Goal: Task Accomplishment & Management: Complete application form

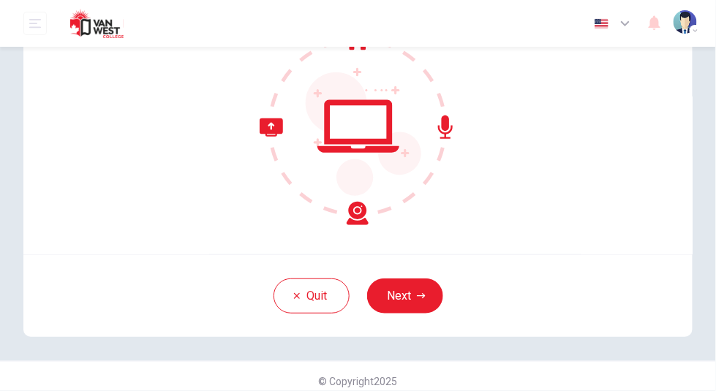
scroll to position [162, 0]
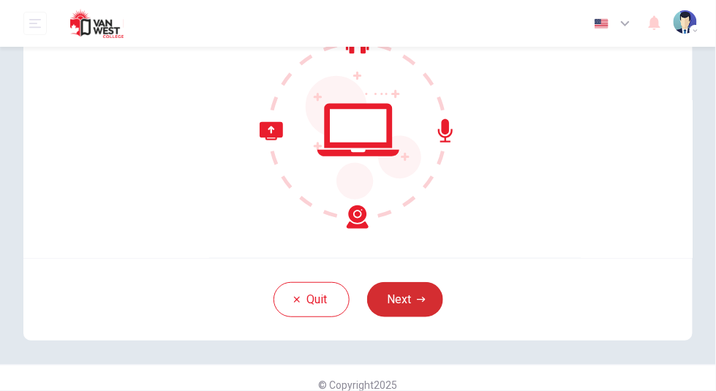
click at [417, 295] on icon "button" at bounding box center [421, 299] width 9 height 9
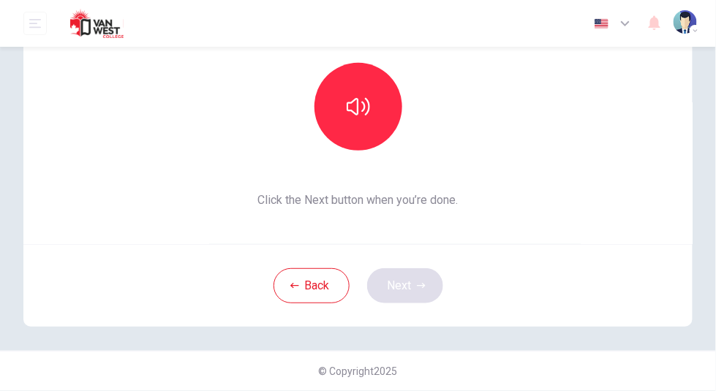
scroll to position [159, 0]
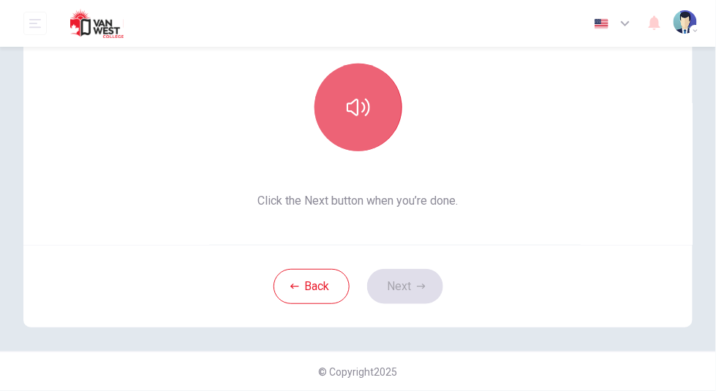
click at [360, 129] on button "button" at bounding box center [358, 108] width 88 height 88
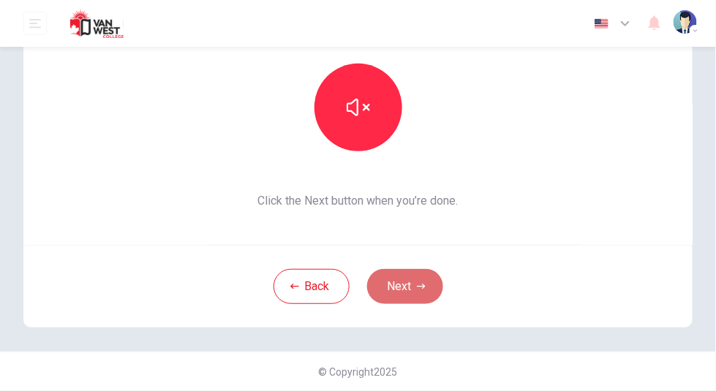
click at [398, 276] on button "Next" at bounding box center [405, 286] width 76 height 35
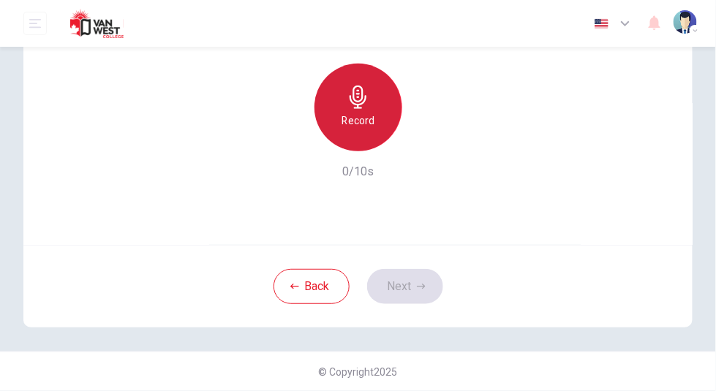
click at [359, 124] on h6 "Record" at bounding box center [357, 121] width 33 height 18
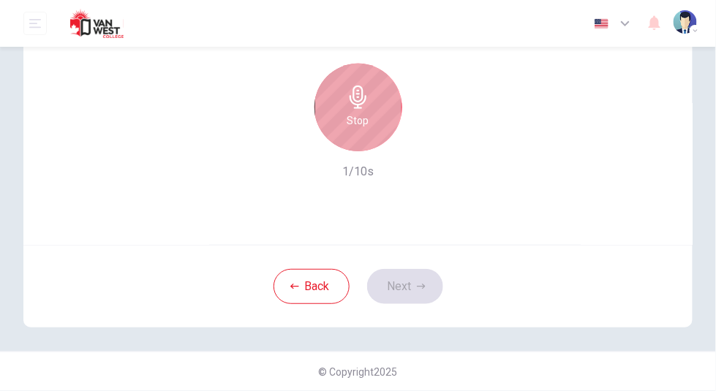
click at [359, 124] on h6 "Stop" at bounding box center [358, 121] width 22 height 18
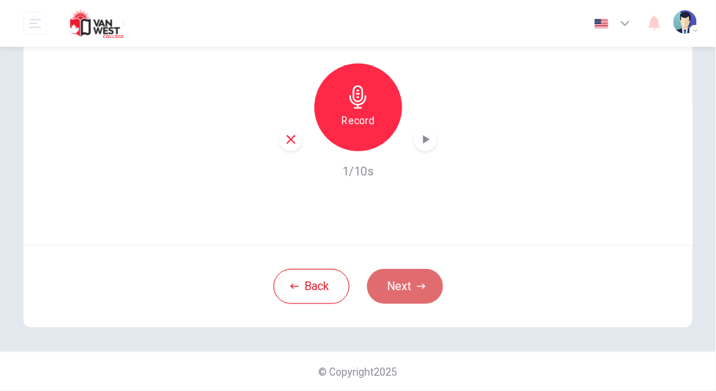
click at [417, 289] on icon "button" at bounding box center [421, 286] width 9 height 9
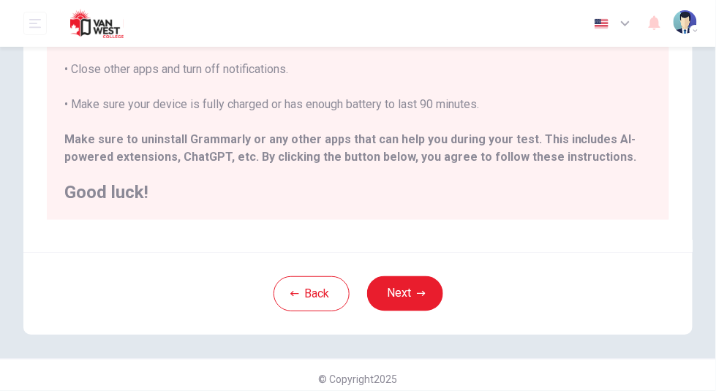
scroll to position [401, 0]
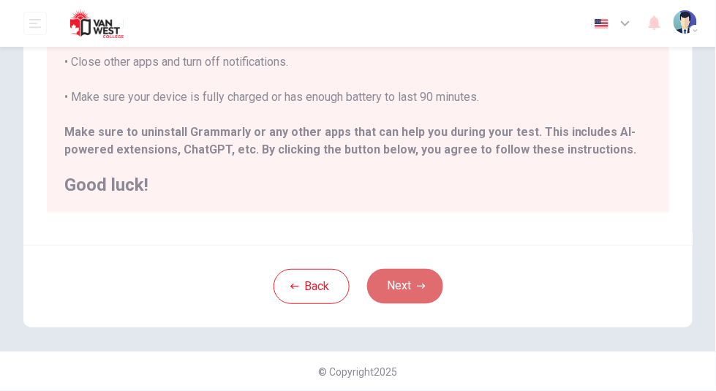
click at [417, 284] on icon "button" at bounding box center [421, 286] width 9 height 9
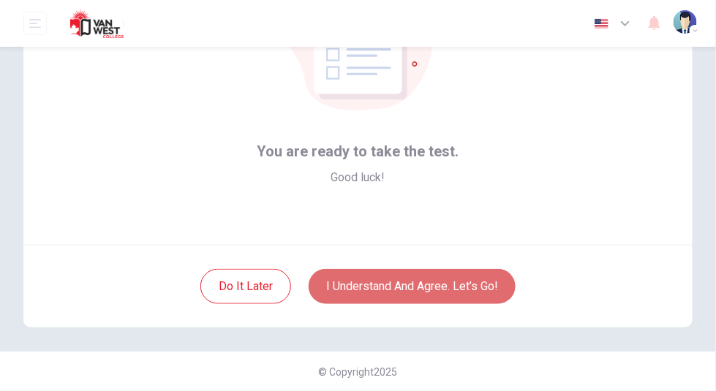
click at [430, 284] on button "I understand and agree. Let’s go!" at bounding box center [411, 286] width 207 height 35
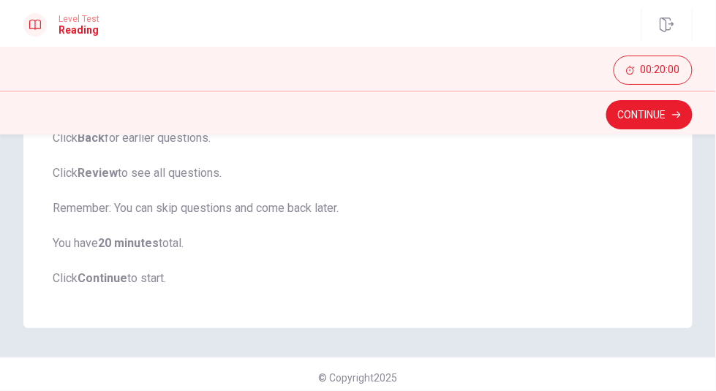
scroll to position [310, 0]
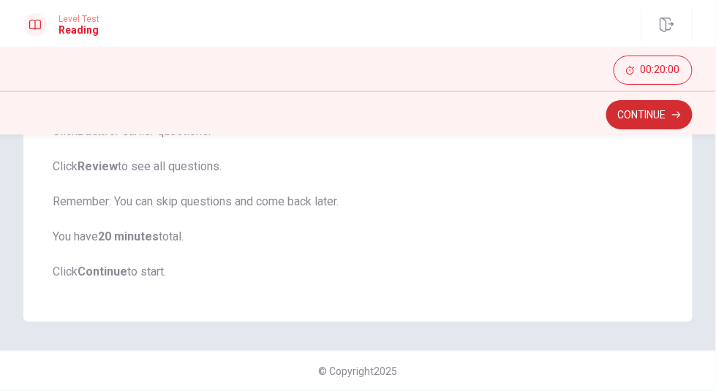
click at [643, 118] on button "Continue" at bounding box center [649, 114] width 86 height 29
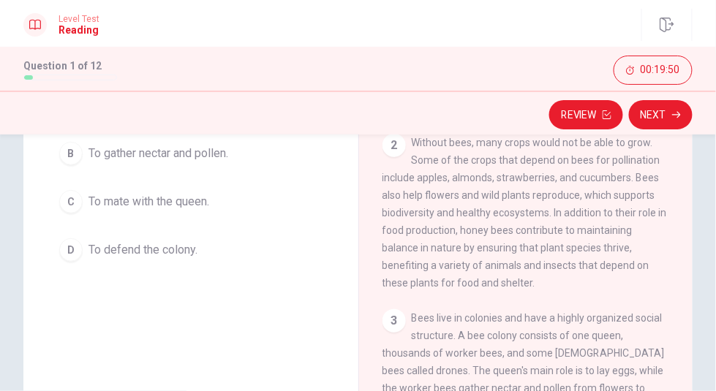
scroll to position [197, 0]
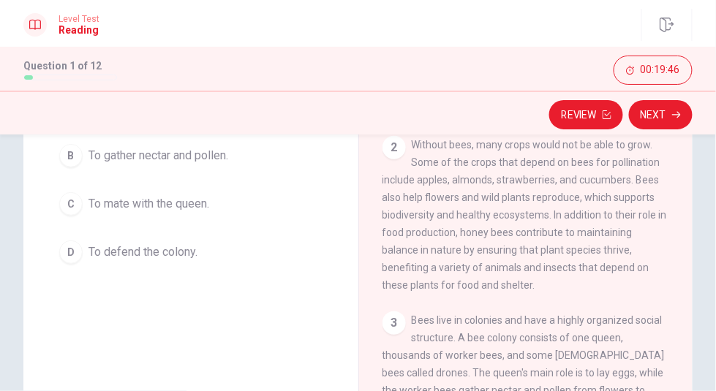
click at [607, 216] on span "Without bees, many crops would not be able to grow. Some of the crops that depe…" at bounding box center [524, 215] width 284 height 152
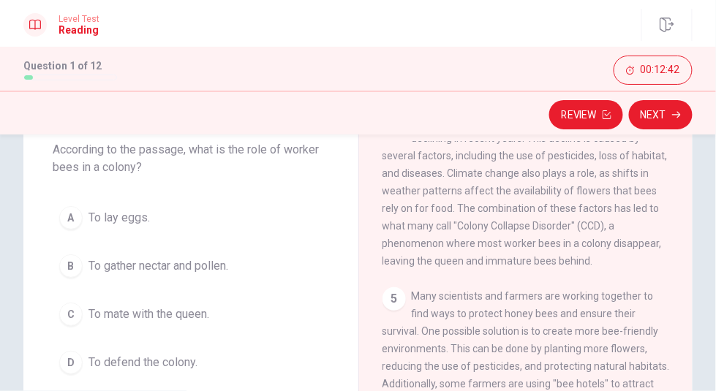
scroll to position [494, 0]
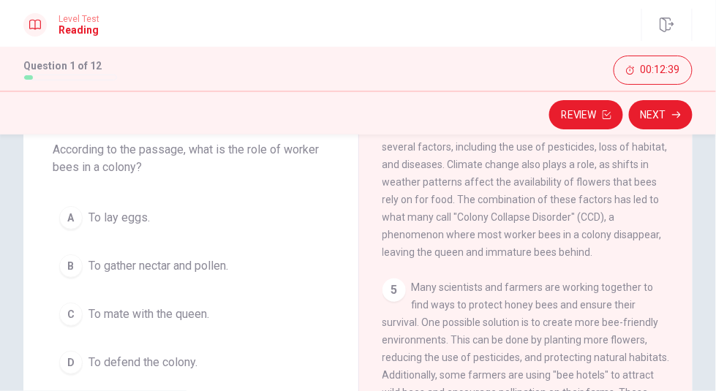
click at [450, 200] on span "Unfortunately, honey bee populations have been declining in recent years. This …" at bounding box center [524, 182] width 285 height 152
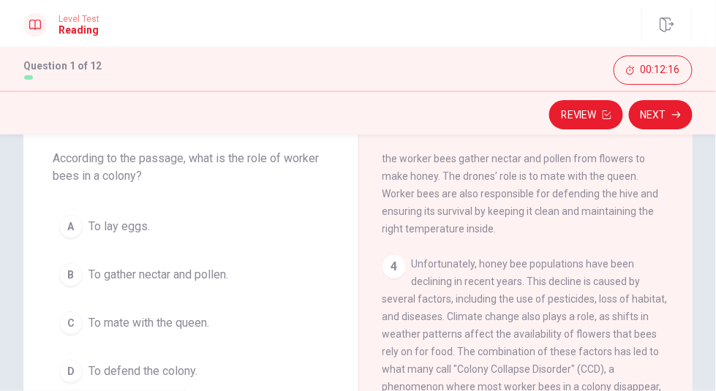
scroll to position [73, 0]
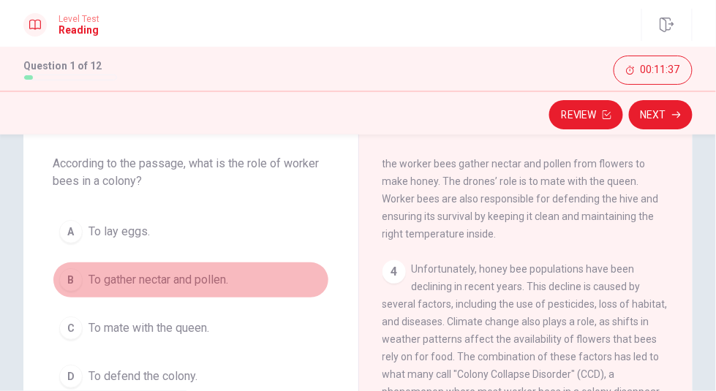
click at [208, 272] on span "To gather nectar and pollen." at bounding box center [158, 280] width 140 height 18
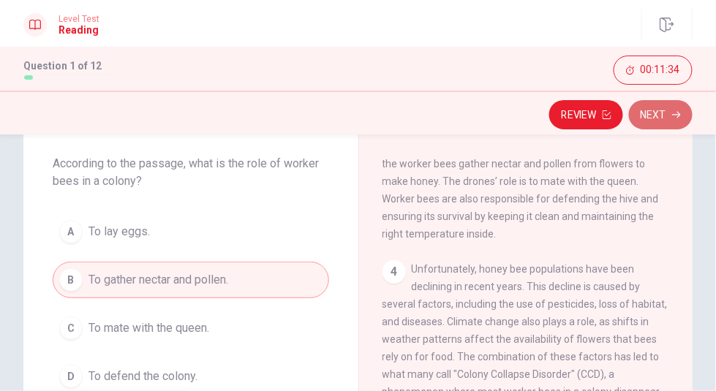
click at [673, 110] on icon "button" at bounding box center [676, 114] width 9 height 9
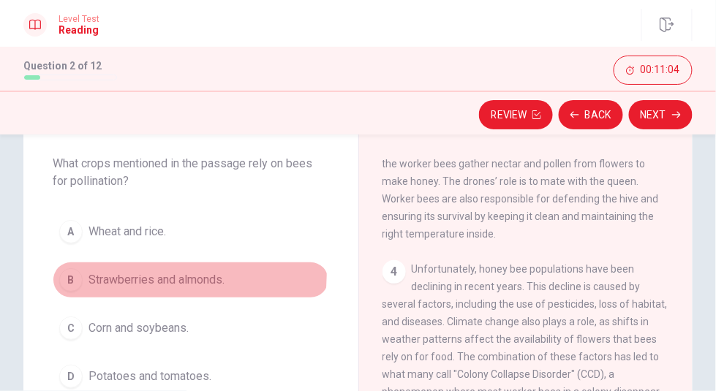
click at [171, 274] on span "Strawberries and almonds." at bounding box center [156, 280] width 136 height 18
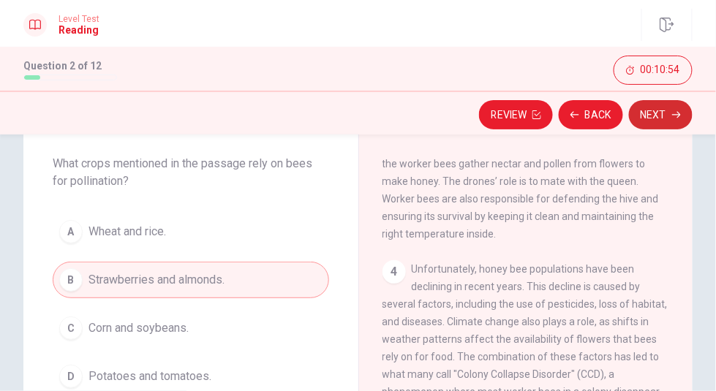
click at [669, 116] on button "Next" at bounding box center [661, 114] width 64 height 29
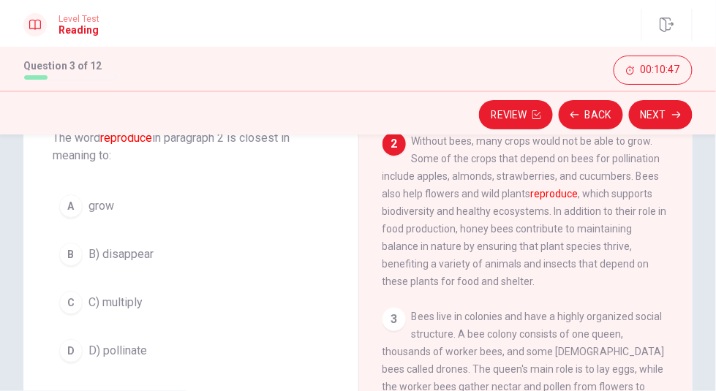
scroll to position [88, 0]
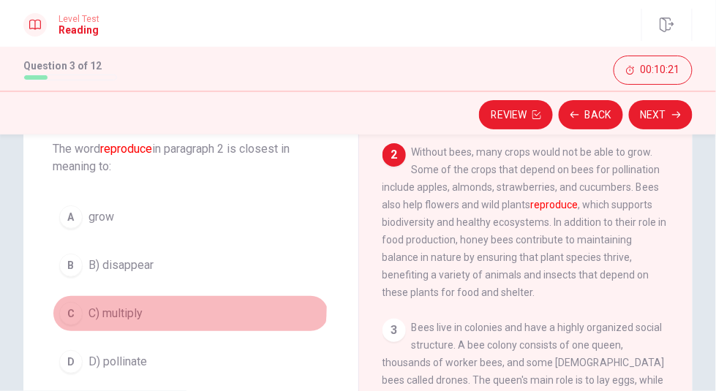
click at [115, 305] on span "C) multiply" at bounding box center [115, 314] width 54 height 18
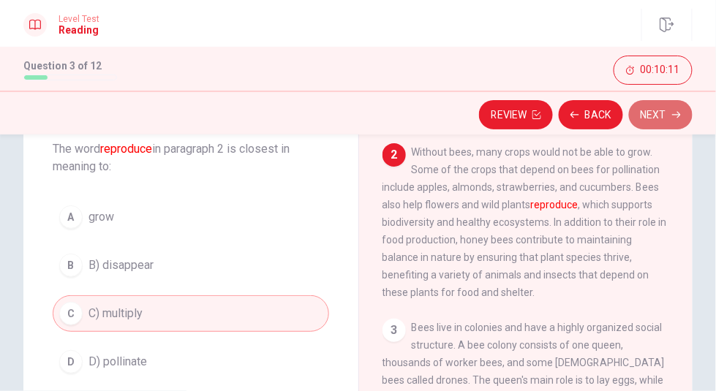
click at [658, 117] on button "Next" at bounding box center [661, 114] width 64 height 29
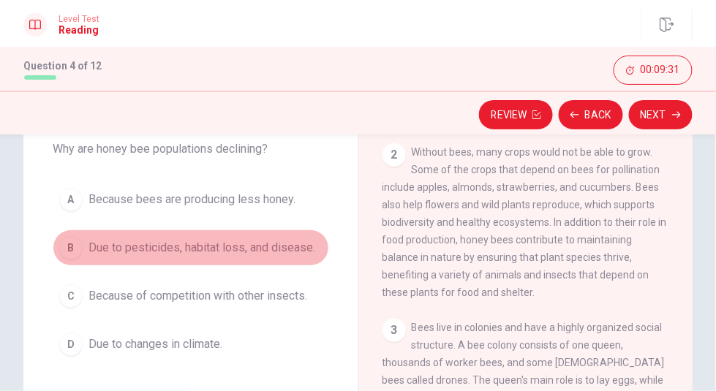
click at [206, 243] on span "Due to pesticides, habitat loss, and disease." at bounding box center [201, 248] width 227 height 18
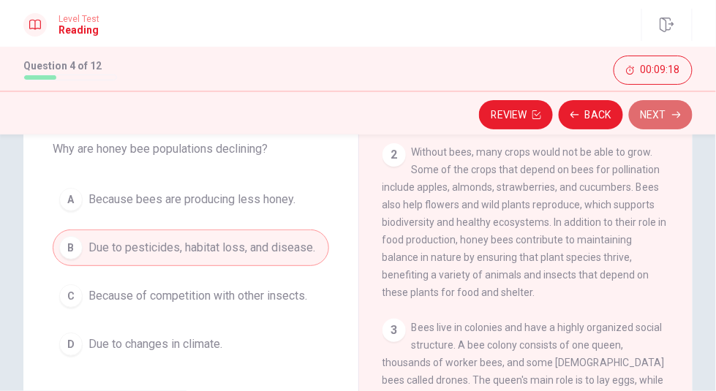
click at [660, 123] on button "Next" at bounding box center [661, 114] width 64 height 29
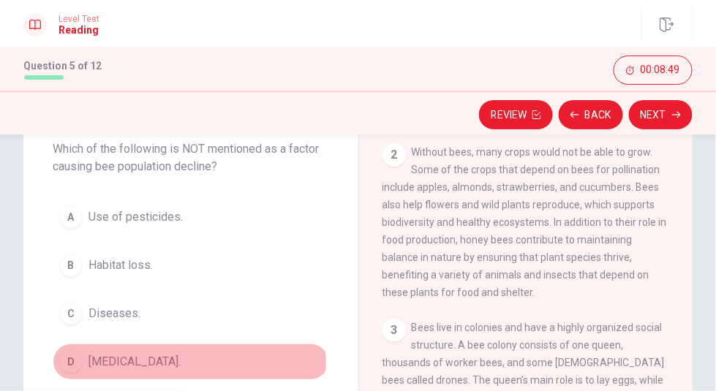
click at [125, 360] on span "[MEDICAL_DATA]." at bounding box center [134, 362] width 92 height 18
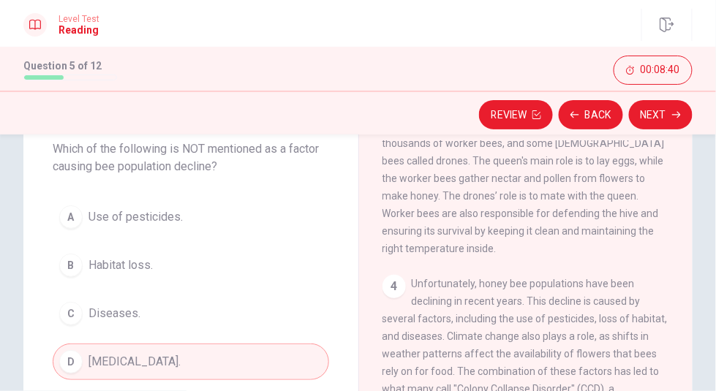
scroll to position [324, 0]
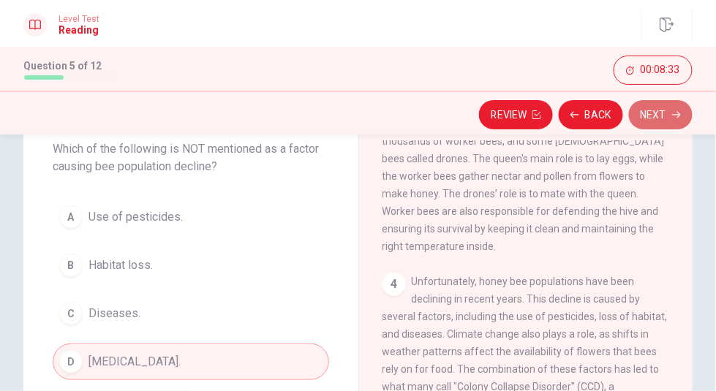
click at [667, 118] on button "Next" at bounding box center [661, 114] width 64 height 29
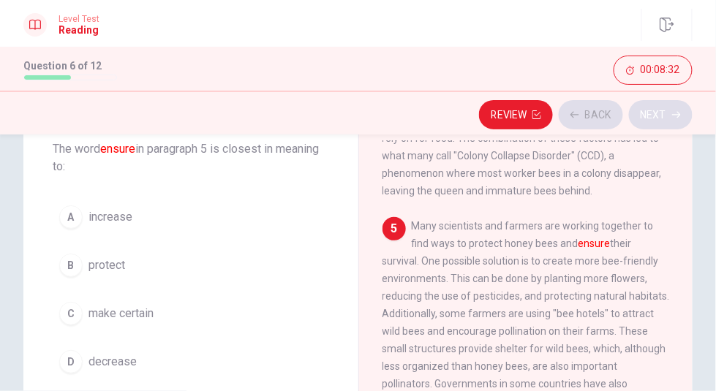
scroll to position [568, 0]
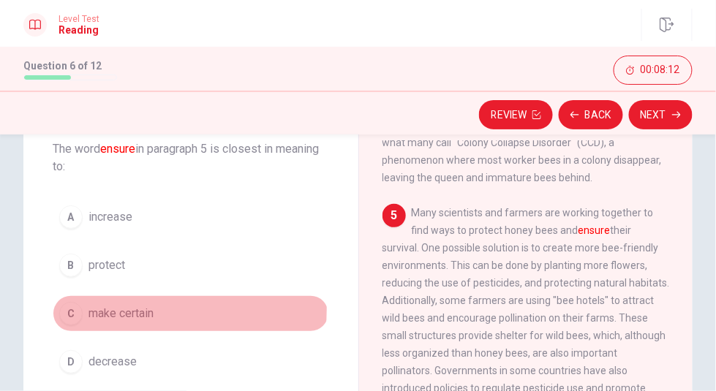
click at [123, 308] on span "make certain" at bounding box center [120, 314] width 65 height 18
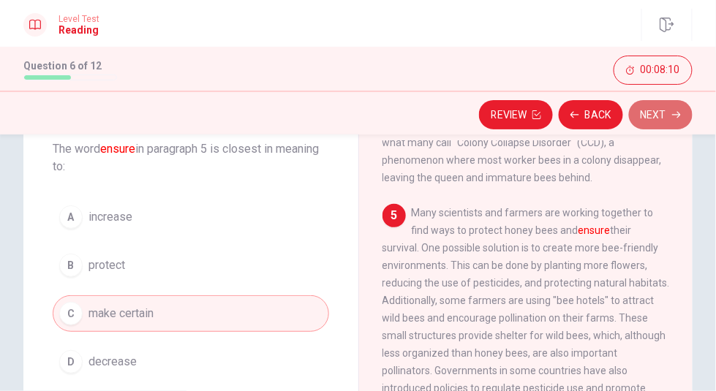
click at [678, 121] on button "Next" at bounding box center [661, 114] width 64 height 29
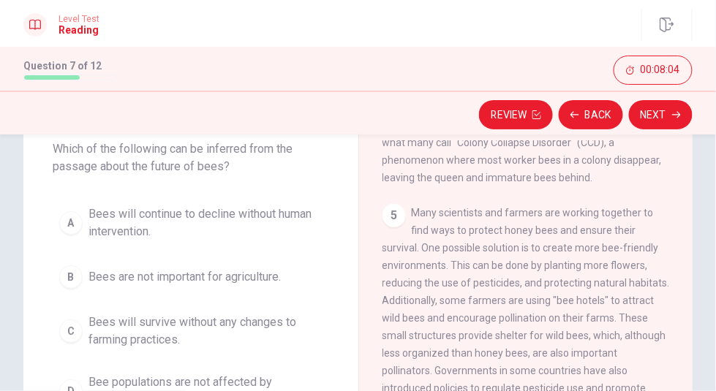
drag, startPoint x: 708, startPoint y: 249, endPoint x: 712, endPoint y: 262, distance: 13.2
click at [712, 275] on div "Question 7 Which of the following can be inferred from the passage about the fu…" at bounding box center [358, 263] width 716 height 257
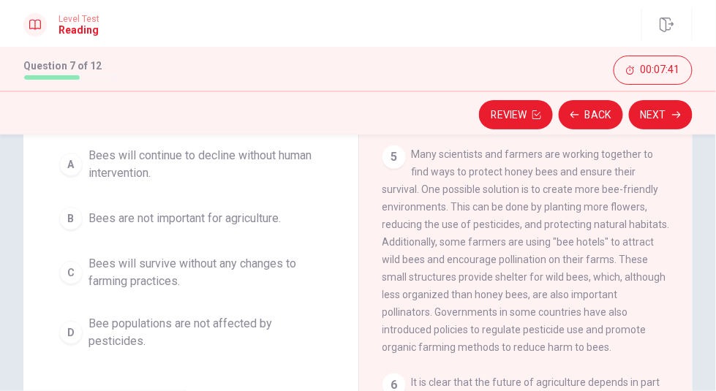
scroll to position [140, 0]
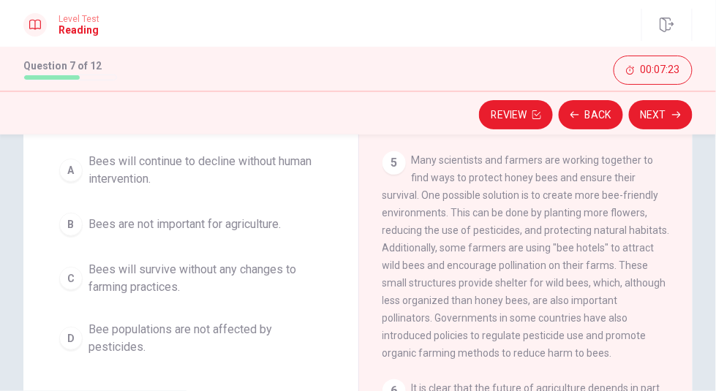
click at [176, 166] on span "Bees will continue to decline without human intervention." at bounding box center [205, 170] width 234 height 35
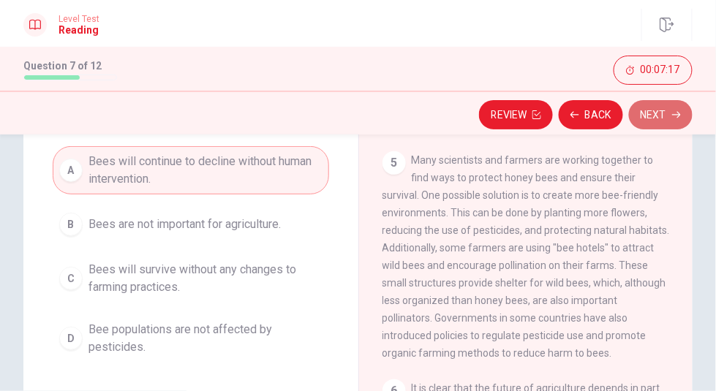
click at [665, 119] on button "Next" at bounding box center [661, 114] width 64 height 29
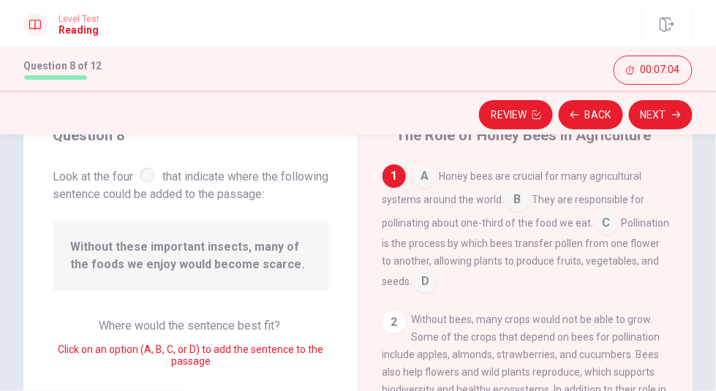
scroll to position [67, 0]
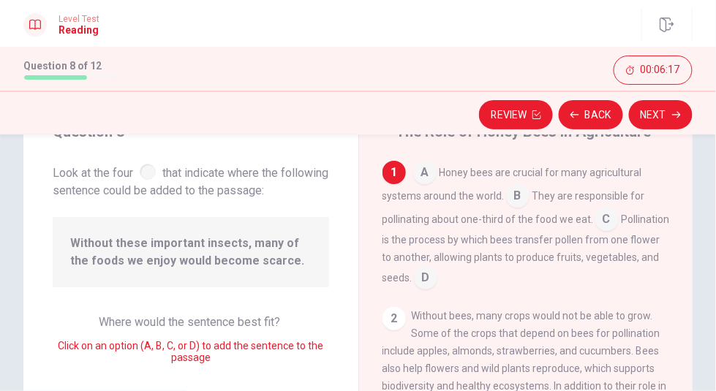
click at [512, 194] on input at bounding box center [517, 197] width 23 height 23
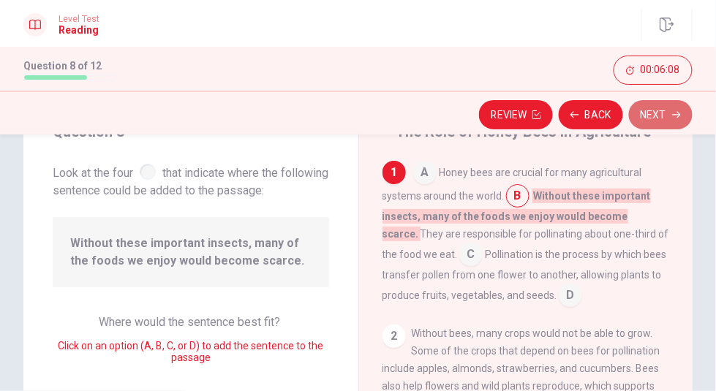
click at [657, 113] on button "Next" at bounding box center [661, 114] width 64 height 29
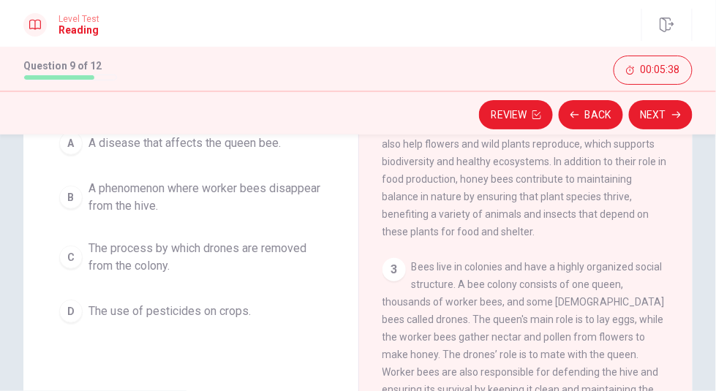
scroll to position [157, 0]
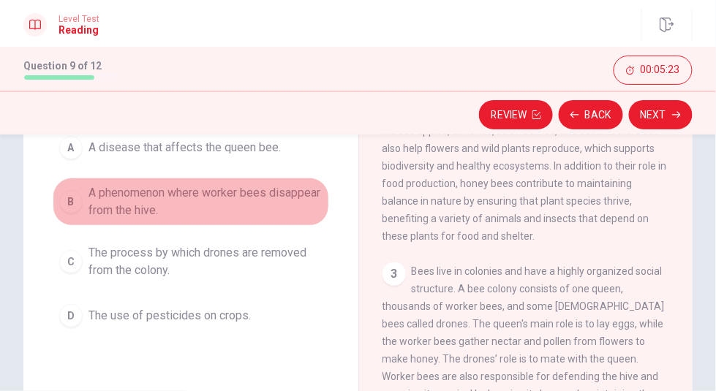
click at [182, 194] on span "A phenomenon where worker bees disappear from the hive." at bounding box center [205, 201] width 234 height 35
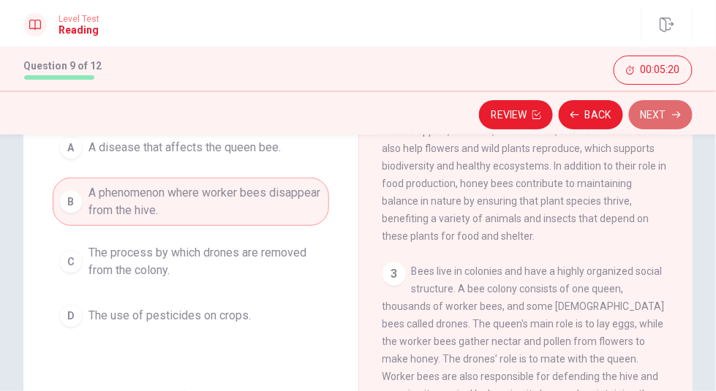
click at [656, 110] on button "Next" at bounding box center [661, 114] width 64 height 29
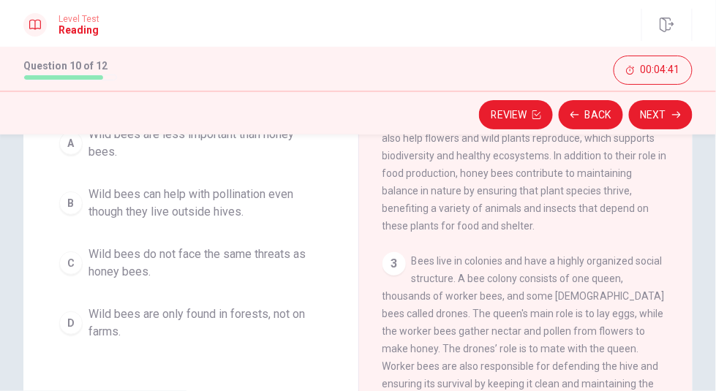
scroll to position [166, 0]
click at [208, 199] on span "Wild bees can help with pollination even though they live outside hives." at bounding box center [205, 204] width 234 height 35
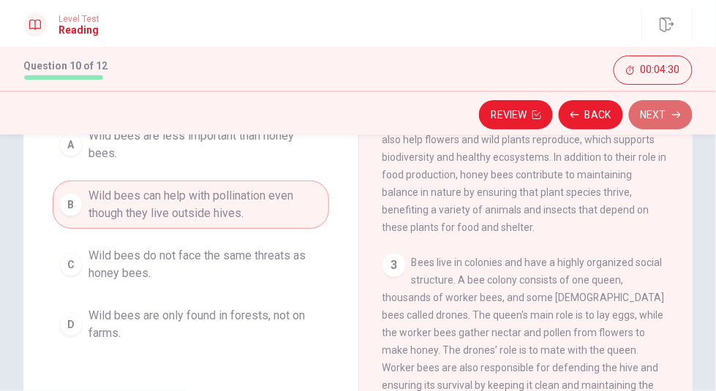
click at [664, 116] on button "Next" at bounding box center [661, 114] width 64 height 29
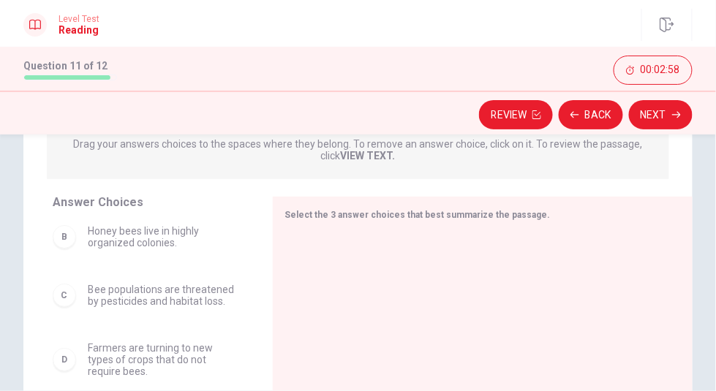
scroll to position [0, 0]
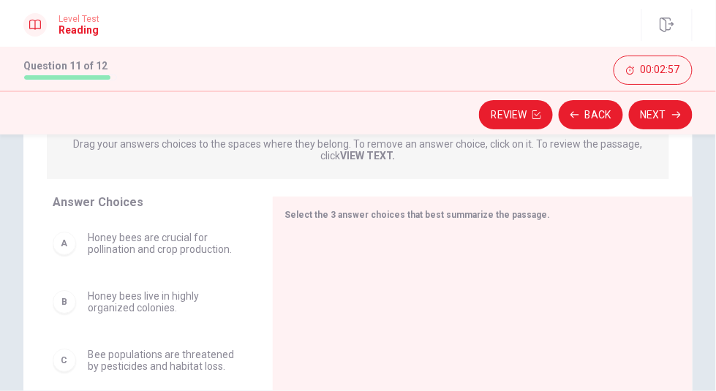
click at [170, 236] on span "Honey bees are crucial for pollination and crop production." at bounding box center [163, 243] width 150 height 23
click at [162, 251] on span "Honey bees are crucial for pollination and crop production." at bounding box center [163, 243] width 150 height 23
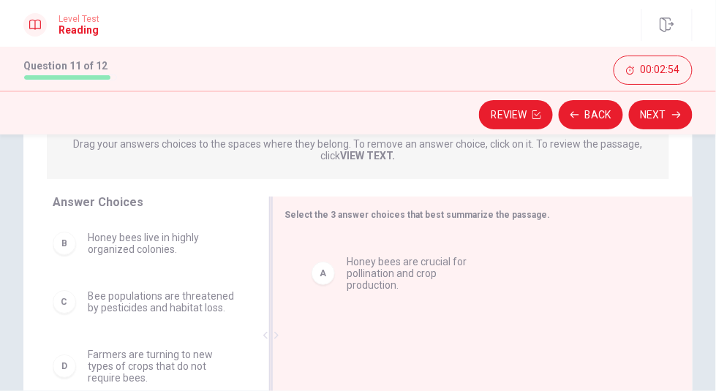
drag, startPoint x: 162, startPoint y: 251, endPoint x: 432, endPoint y: 279, distance: 271.8
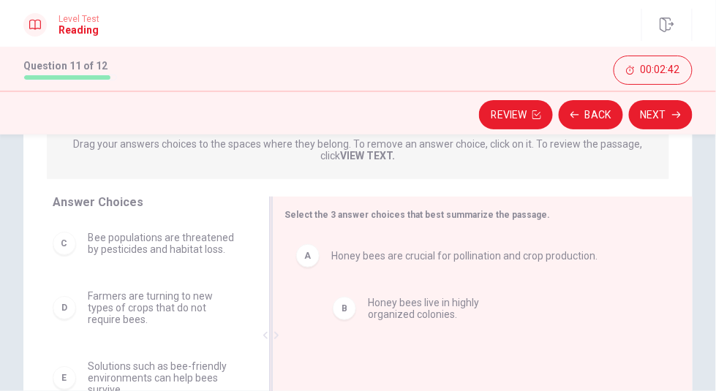
drag, startPoint x: 166, startPoint y: 242, endPoint x: 451, endPoint y: 317, distance: 294.7
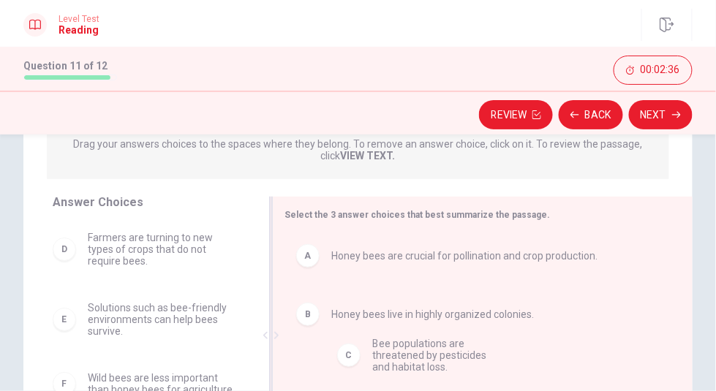
drag, startPoint x: 182, startPoint y: 250, endPoint x: 486, endPoint y: 375, distance: 328.8
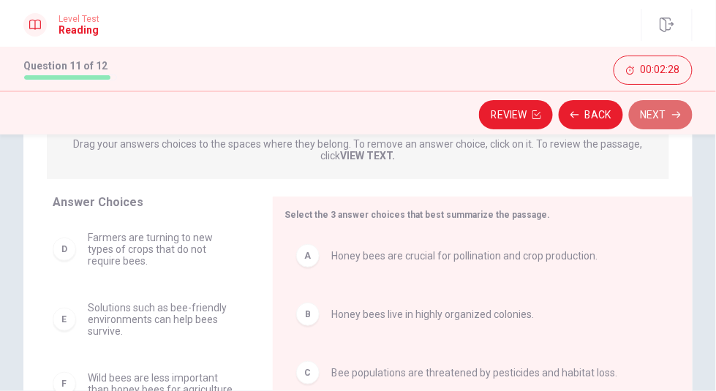
click at [674, 113] on icon "button" at bounding box center [676, 114] width 9 height 9
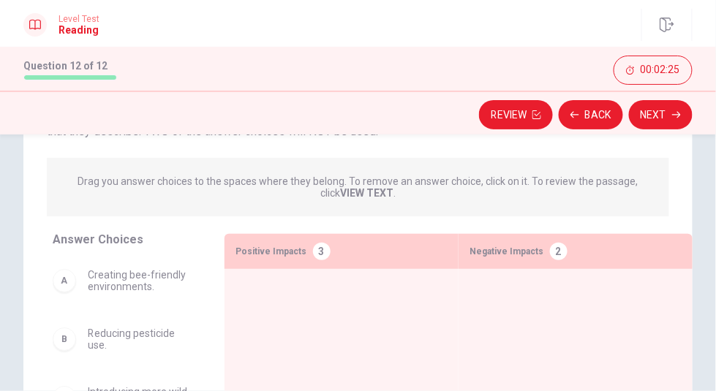
drag, startPoint x: 201, startPoint y: 282, endPoint x: 201, endPoint y: 292, distance: 10.2
click at [201, 292] on div "A Creating bee-friendly environments. B Reducing pesticide use. C Introducing m…" at bounding box center [133, 369] width 160 height 225
drag, startPoint x: 201, startPoint y: 292, endPoint x: 201, endPoint y: 300, distance: 8.0
click at [201, 300] on div "A Creating bee-friendly environments. B Reducing pesticide use. C Introducing m…" at bounding box center [133, 369] width 160 height 225
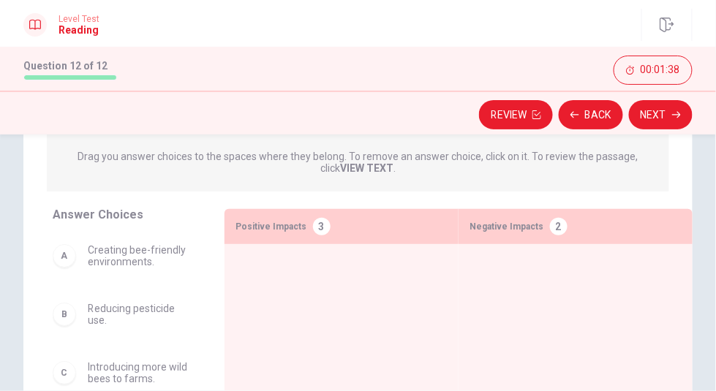
scroll to position [174, 0]
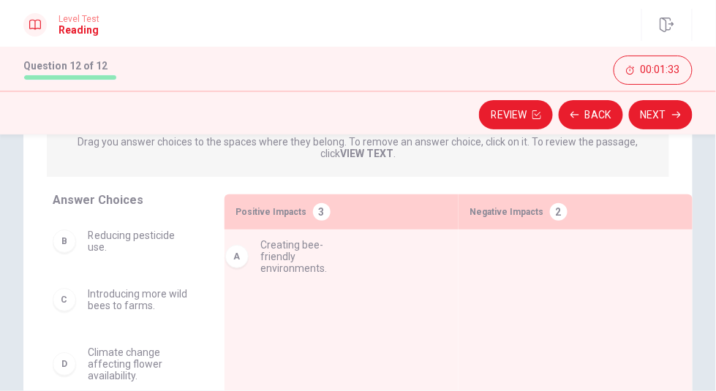
drag, startPoint x: 107, startPoint y: 249, endPoint x: 272, endPoint y: 259, distance: 164.8
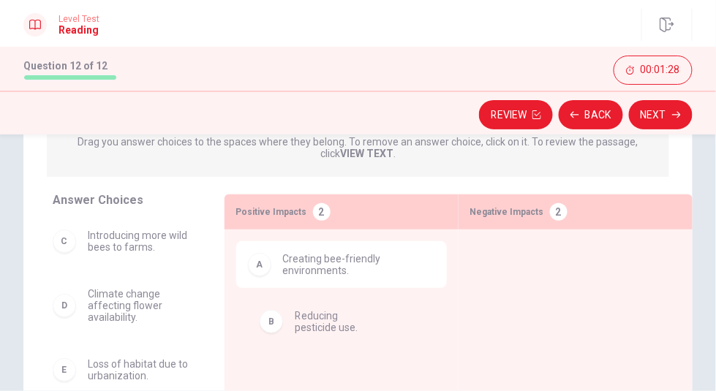
drag, startPoint x: 158, startPoint y: 245, endPoint x: 357, endPoint y: 328, distance: 216.3
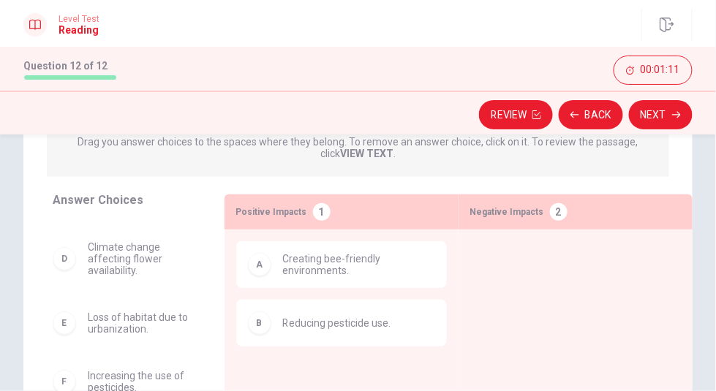
scroll to position [0, 0]
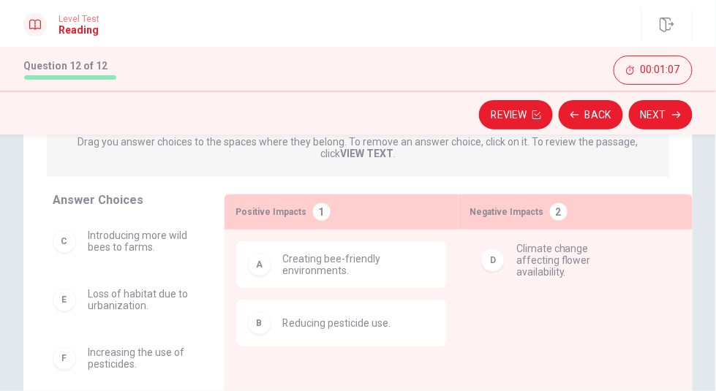
drag, startPoint x: 138, startPoint y: 306, endPoint x: 559, endPoint y: 260, distance: 422.8
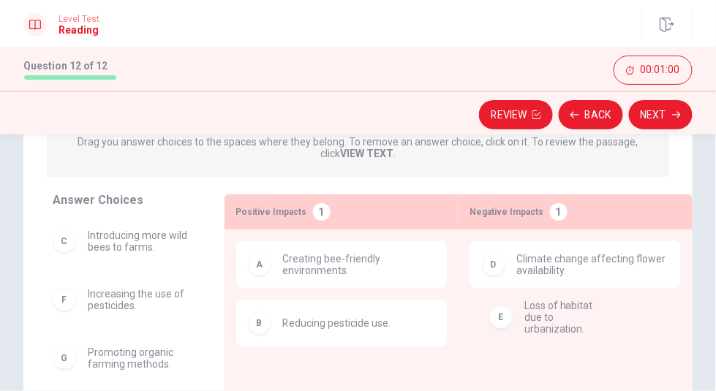
drag, startPoint x: 148, startPoint y: 296, endPoint x: 590, endPoint y: 313, distance: 441.9
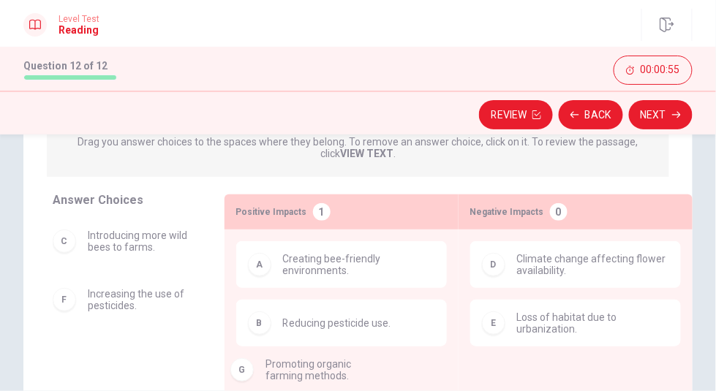
drag, startPoint x: 147, startPoint y: 365, endPoint x: 324, endPoint y: 377, distance: 177.3
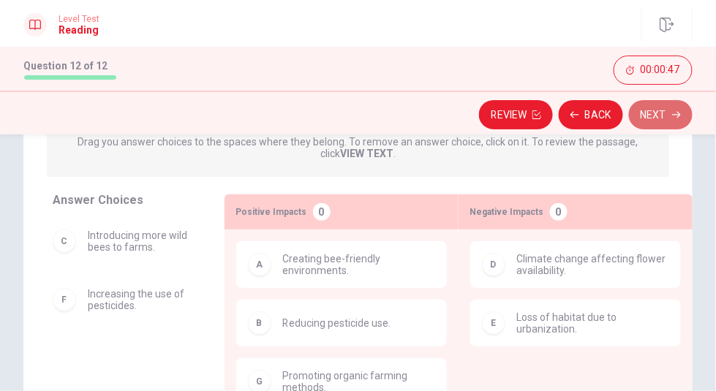
click at [668, 117] on button "Next" at bounding box center [661, 114] width 64 height 29
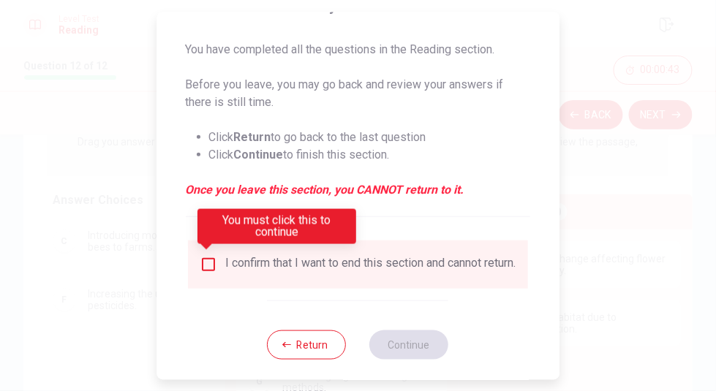
scroll to position [129, 0]
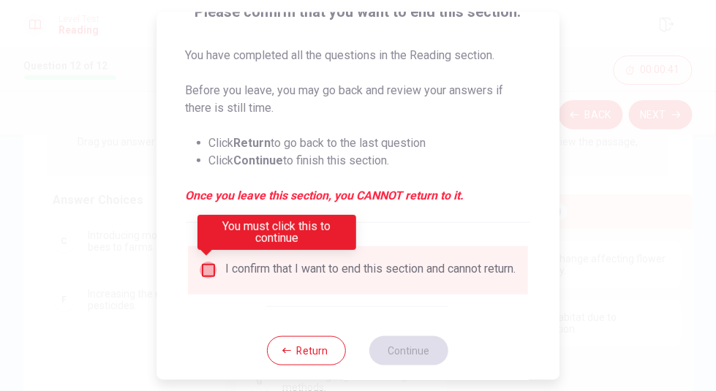
click at [211, 272] on input "You must click this to continue" at bounding box center [209, 270] width 18 height 18
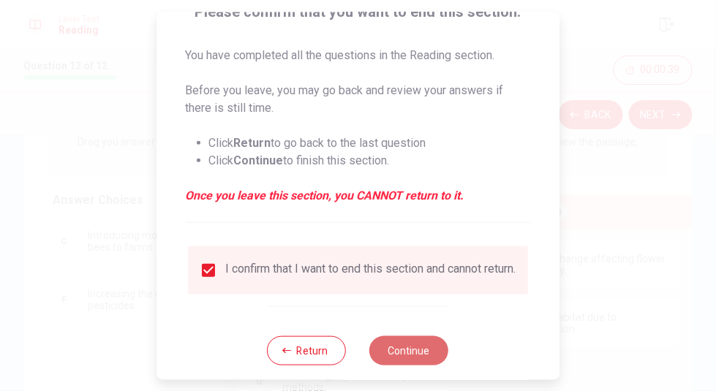
click at [417, 350] on button "Continue" at bounding box center [409, 350] width 79 height 29
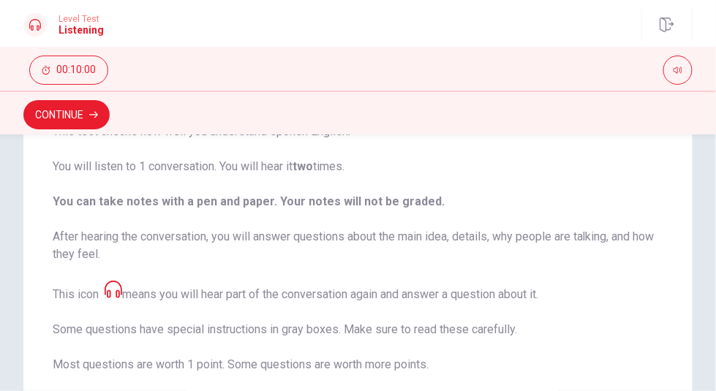
scroll to position [133, 0]
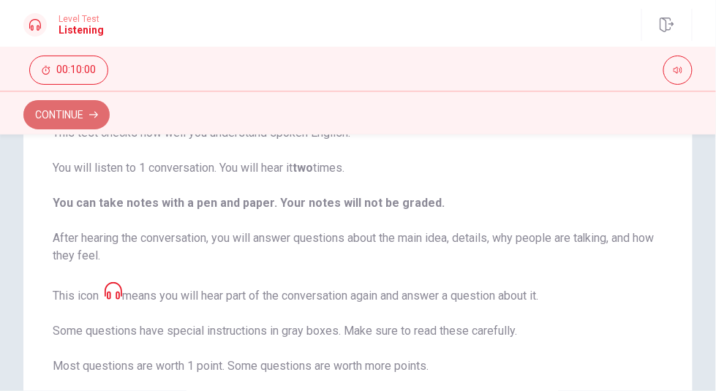
click at [86, 111] on button "Continue" at bounding box center [66, 114] width 86 height 29
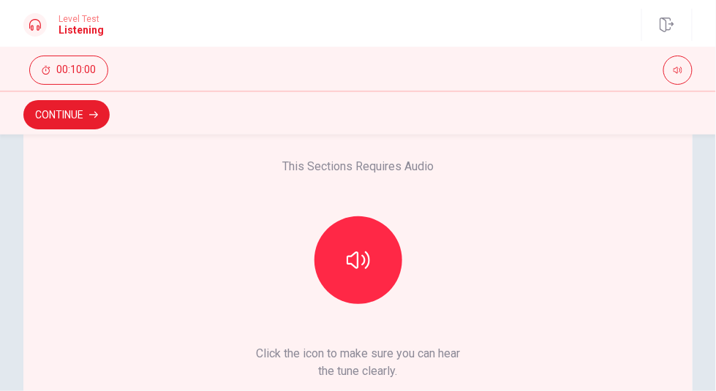
scroll to position [288, 0]
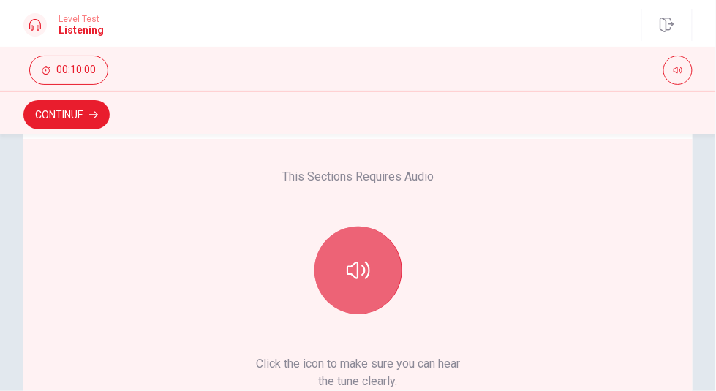
click at [347, 272] on icon "button" at bounding box center [358, 270] width 23 height 23
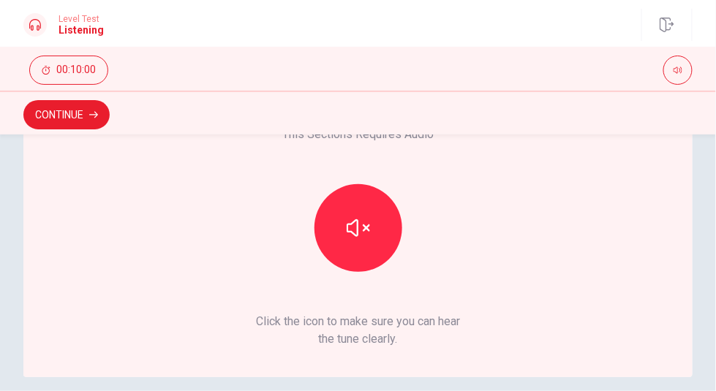
scroll to position [314, 0]
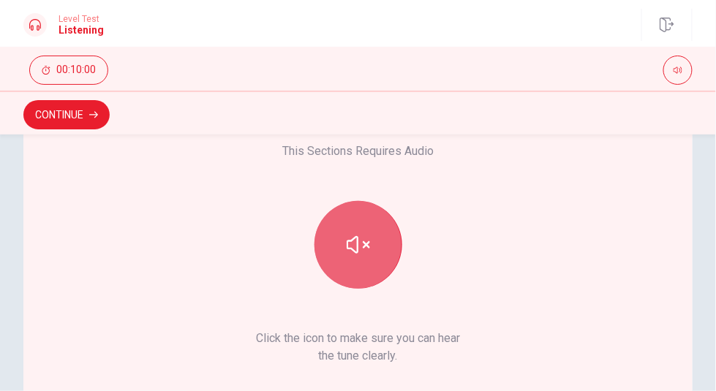
click at [352, 238] on icon "button" at bounding box center [358, 245] width 23 height 18
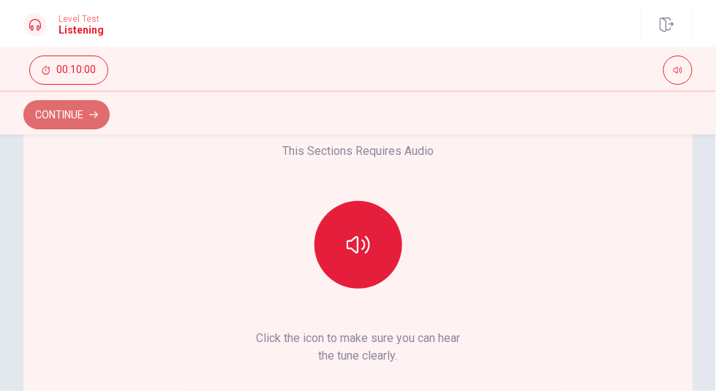
click at [87, 112] on button "Continue" at bounding box center [66, 114] width 86 height 29
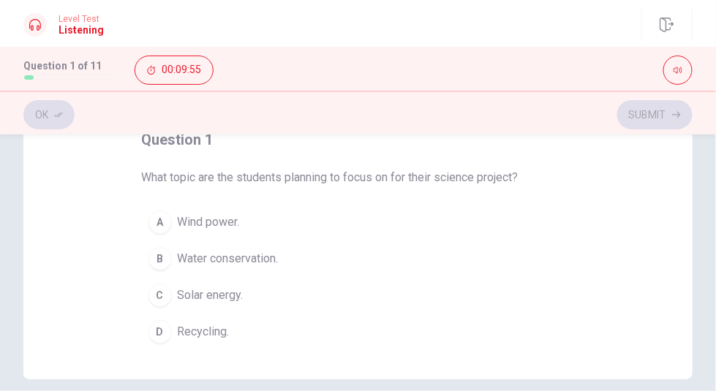
scroll to position [64, 0]
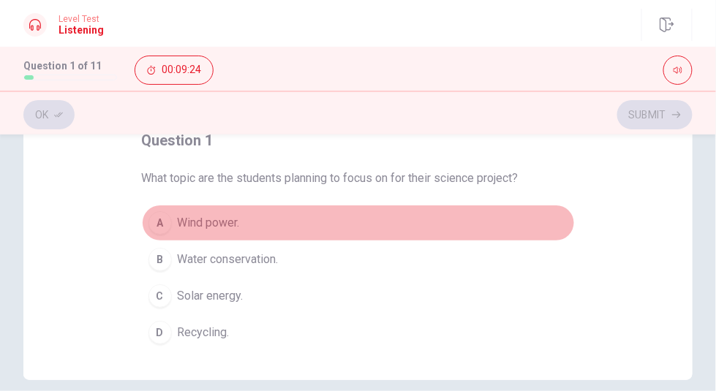
click at [220, 226] on span "Wind power." at bounding box center [209, 223] width 62 height 18
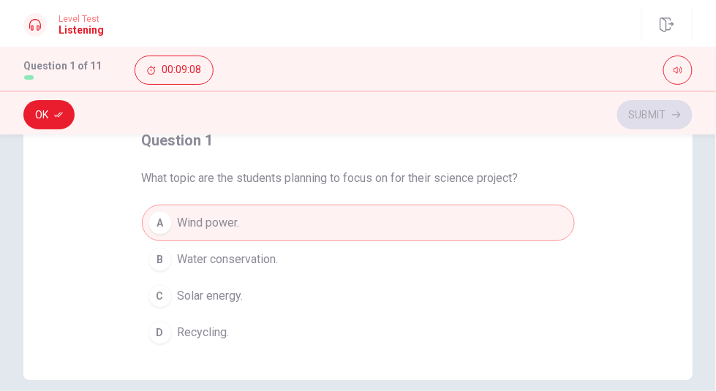
click at [714, 207] on div "question 1 What topic are the students planning to focus on for their science p…" at bounding box center [358, 263] width 716 height 257
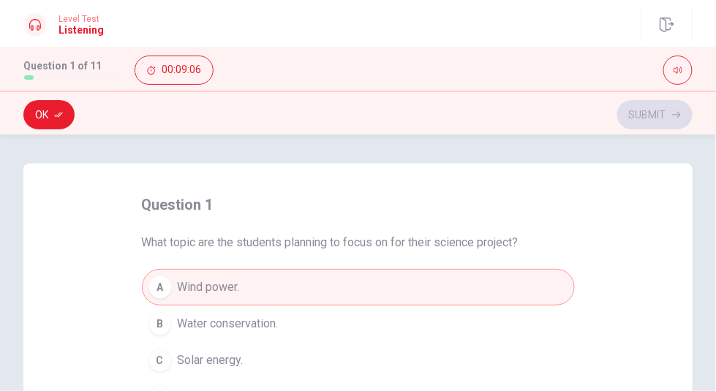
scroll to position [120, 0]
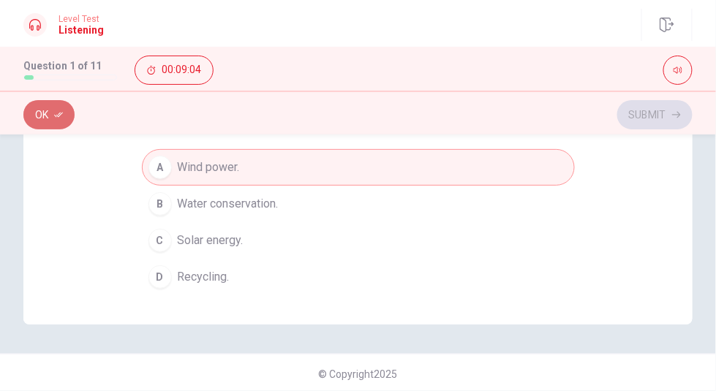
click at [61, 116] on icon "button" at bounding box center [58, 114] width 9 height 9
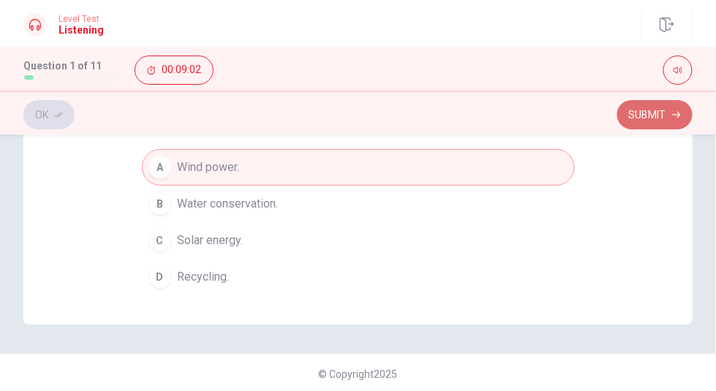
click at [635, 124] on button "Submit" at bounding box center [654, 114] width 75 height 29
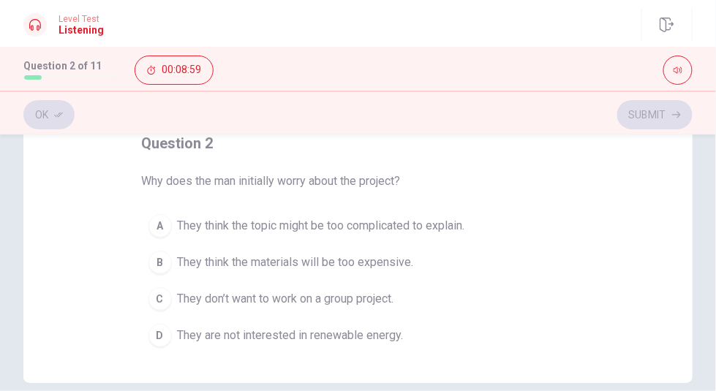
scroll to position [51, 0]
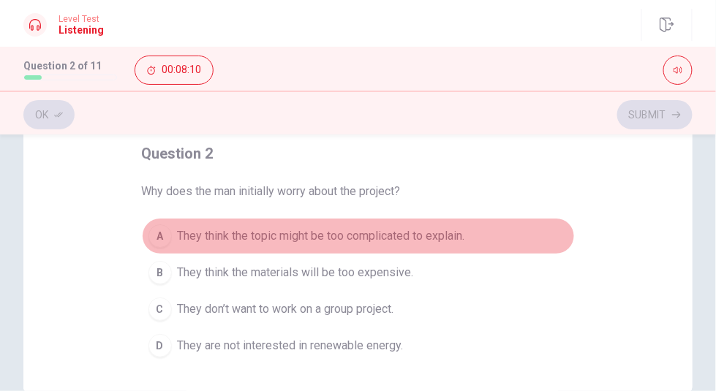
click at [372, 232] on span "They think the topic might be too complicated to explain." at bounding box center [321, 236] width 287 height 18
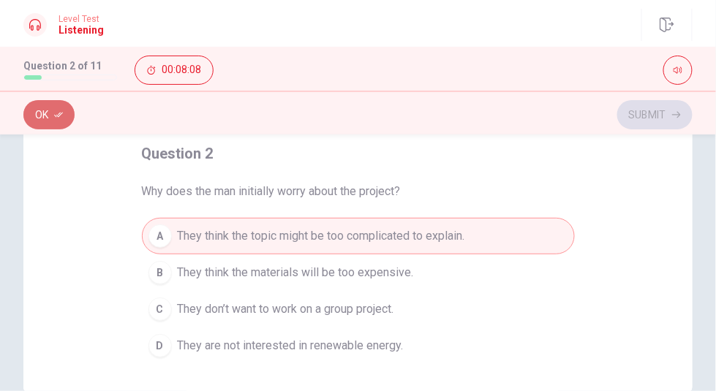
click at [65, 114] on button "Ok" at bounding box center [48, 114] width 51 height 29
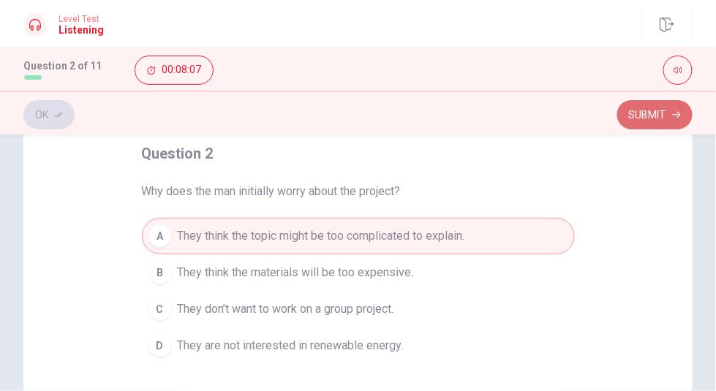
click at [656, 118] on button "Submit" at bounding box center [654, 114] width 75 height 29
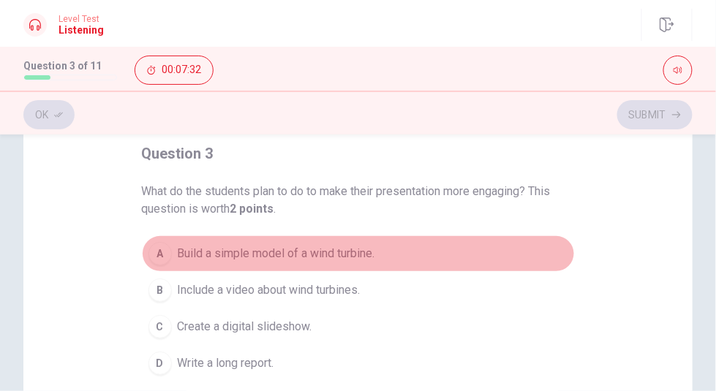
click at [257, 252] on span "Build a simple model of a wind turbine." at bounding box center [276, 254] width 197 height 18
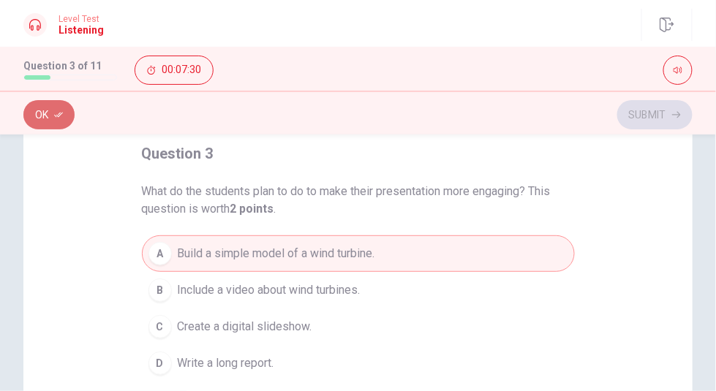
click at [54, 112] on icon "button" at bounding box center [58, 114] width 9 height 9
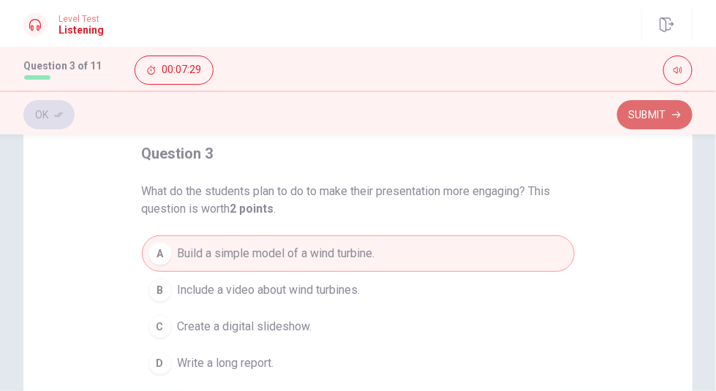
click at [639, 116] on button "Submit" at bounding box center [654, 114] width 75 height 29
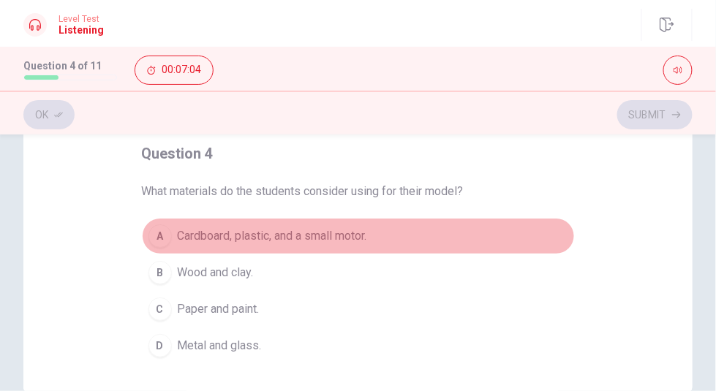
click at [289, 231] on span "Cardboard, plastic, and a small motor." at bounding box center [272, 236] width 189 height 18
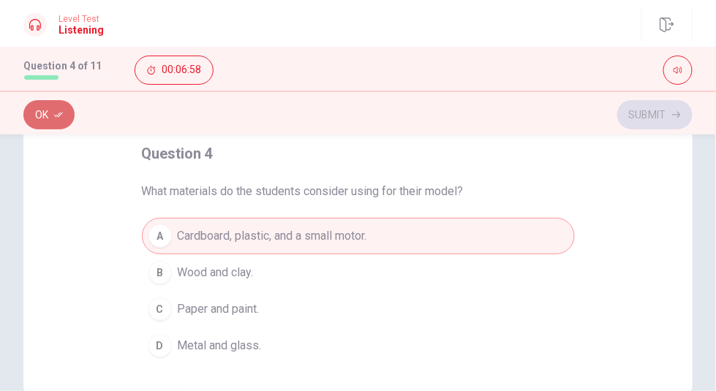
click at [56, 112] on icon "button" at bounding box center [58, 114] width 9 height 9
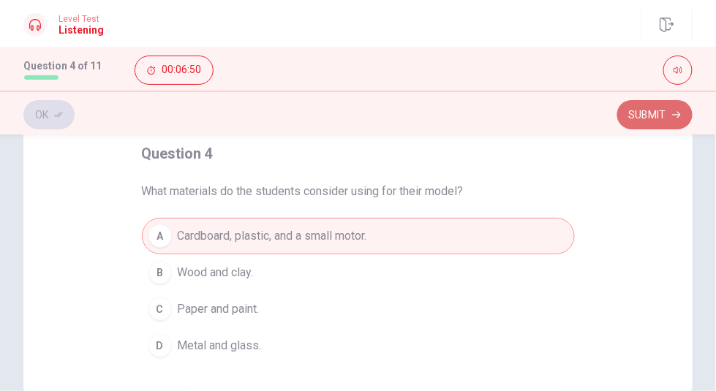
click at [656, 117] on button "Submit" at bounding box center [654, 114] width 75 height 29
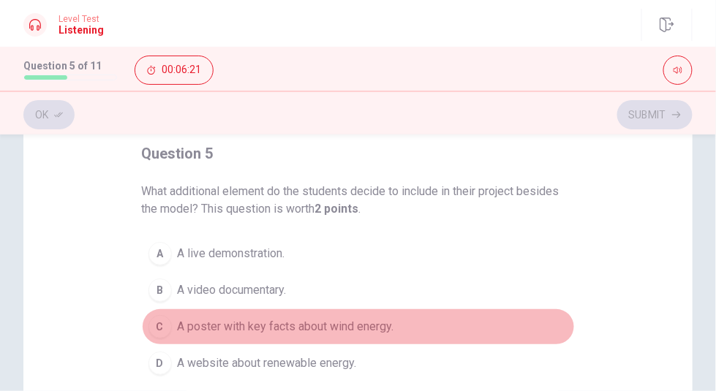
click at [254, 328] on span "A poster with key facts about wind energy." at bounding box center [286, 327] width 216 height 18
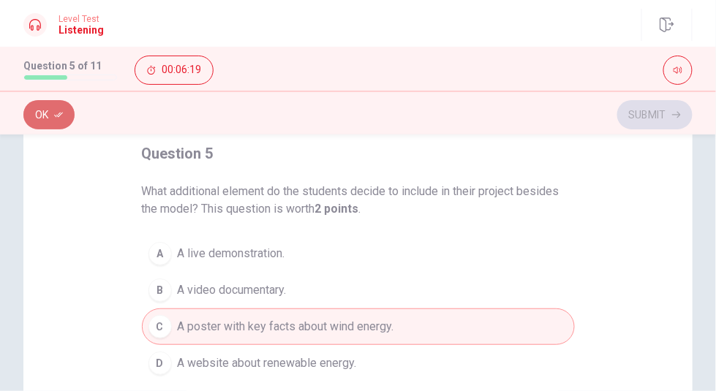
click at [67, 118] on button "Ok" at bounding box center [48, 114] width 51 height 29
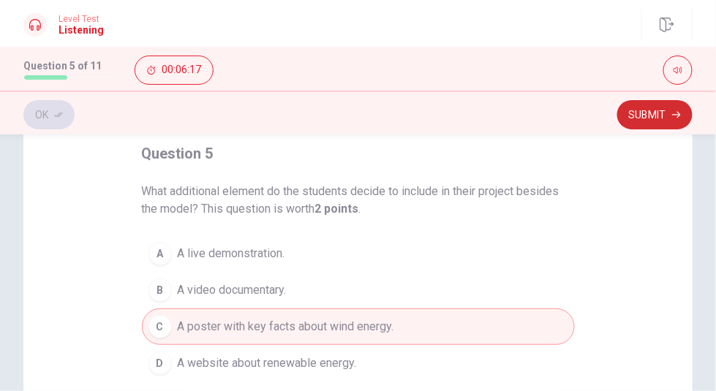
click at [646, 124] on button "Submit" at bounding box center [654, 114] width 75 height 29
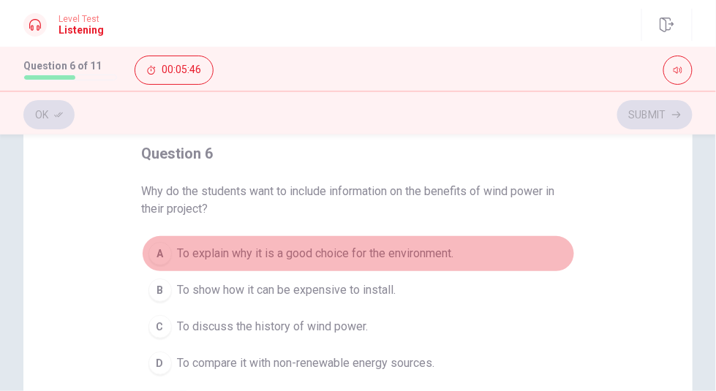
click at [261, 255] on span "To explain why it is a good choice for the environment." at bounding box center [316, 254] width 276 height 18
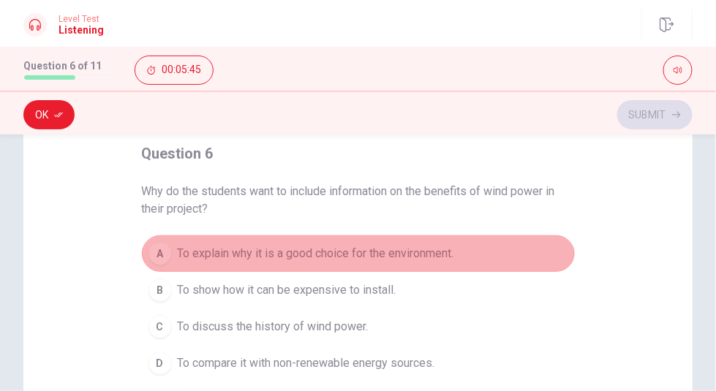
click at [157, 244] on div "A" at bounding box center [159, 253] width 23 height 23
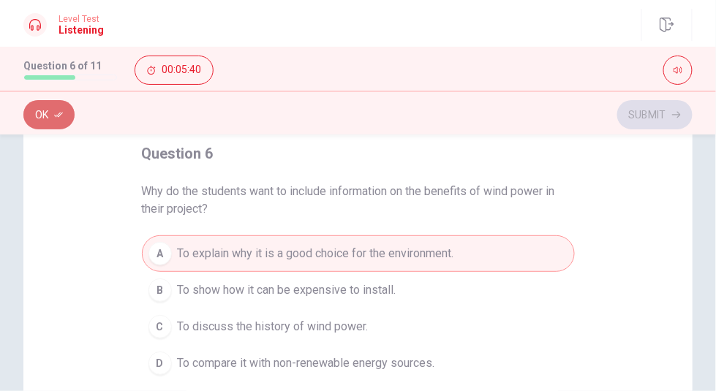
click at [43, 110] on button "Ok" at bounding box center [48, 114] width 51 height 29
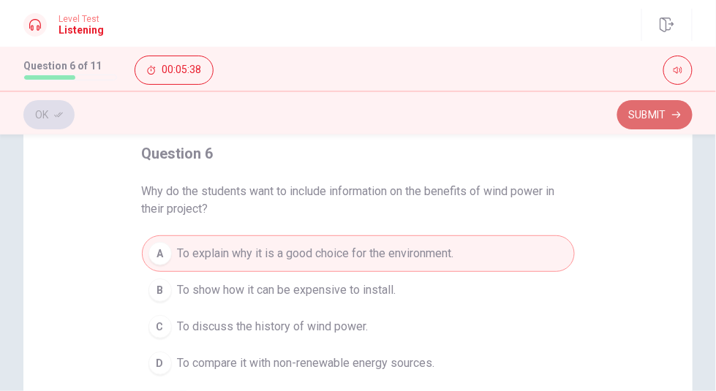
click at [665, 122] on button "Submit" at bounding box center [654, 114] width 75 height 29
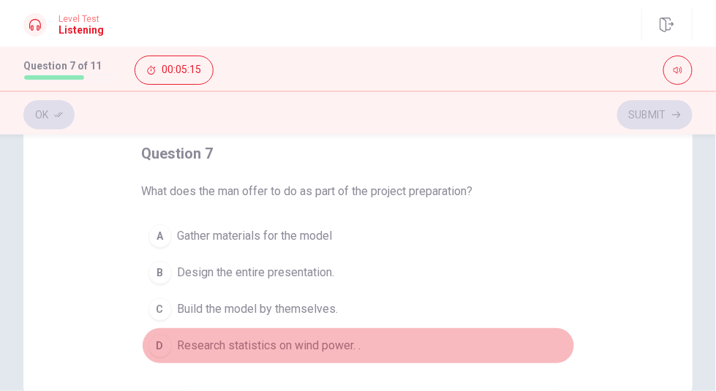
click at [303, 342] on span "Research statistics on wind power. ." at bounding box center [269, 346] width 183 height 18
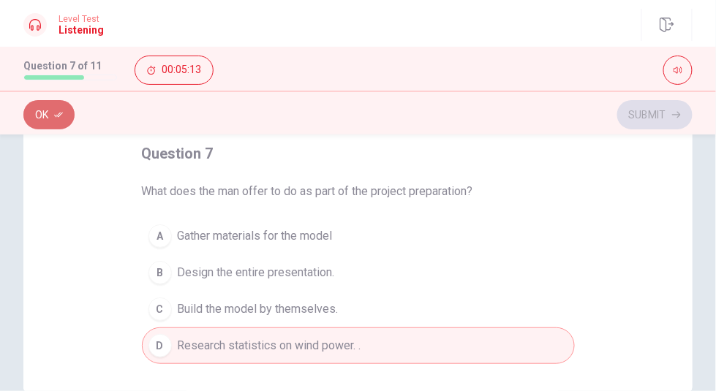
click at [66, 108] on button "Ok" at bounding box center [48, 114] width 51 height 29
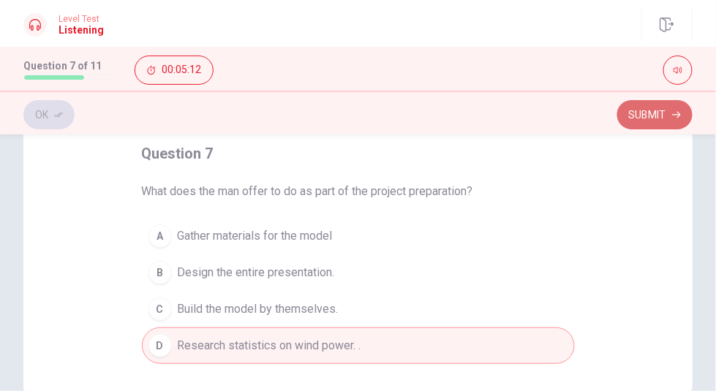
click at [682, 110] on button "Submit" at bounding box center [654, 114] width 75 height 29
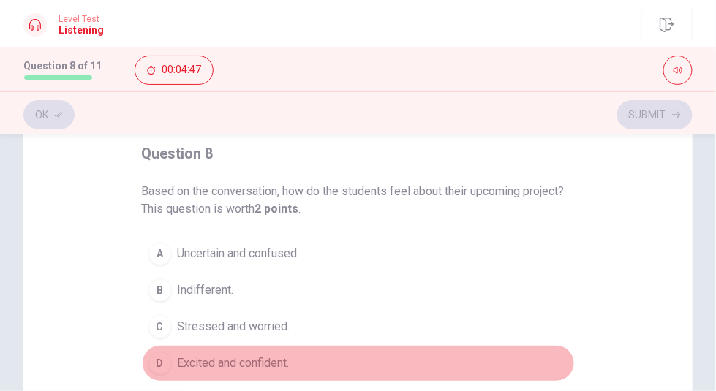
click at [250, 358] on span "Excited and confident." at bounding box center [234, 364] width 112 height 18
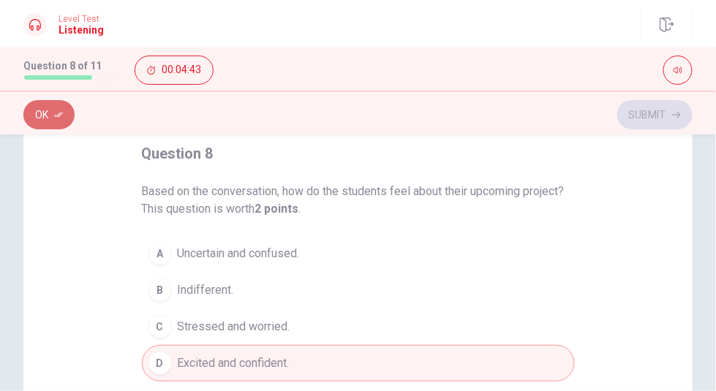
click at [56, 114] on icon "button" at bounding box center [58, 114] width 9 height 9
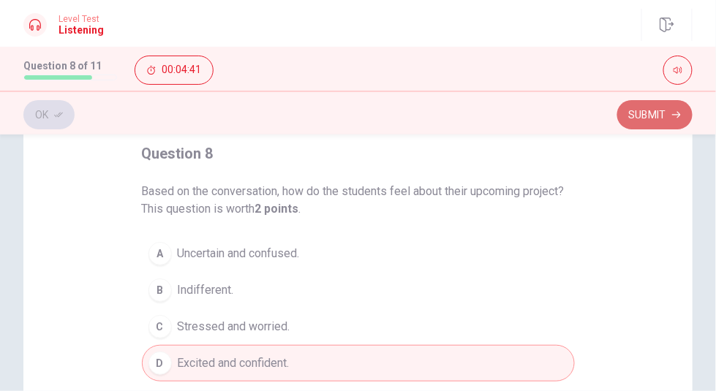
click at [647, 117] on button "Submit" at bounding box center [654, 114] width 75 height 29
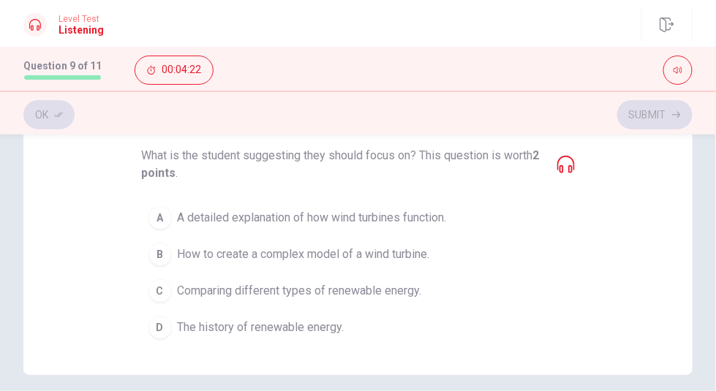
scroll to position [86, 0]
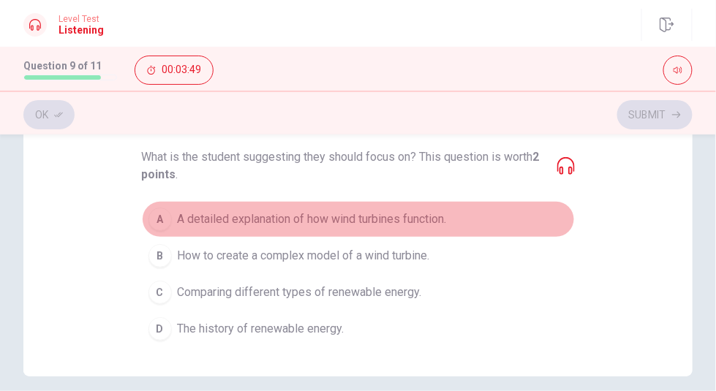
click at [419, 221] on span "A detailed explanation of how wind turbines function." at bounding box center [312, 220] width 269 height 18
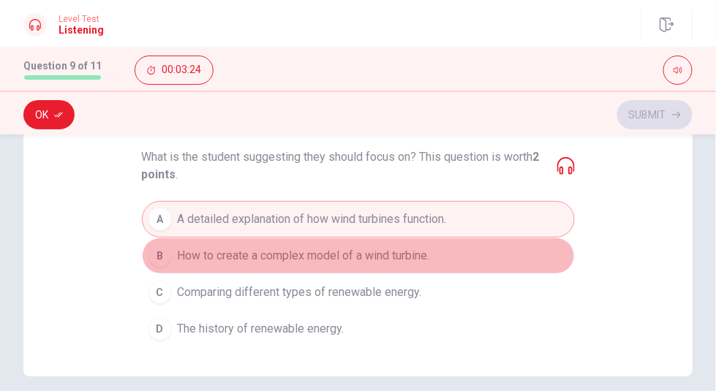
click at [336, 263] on button "B How to create a complex model of a wind turbine." at bounding box center [358, 256] width 433 height 37
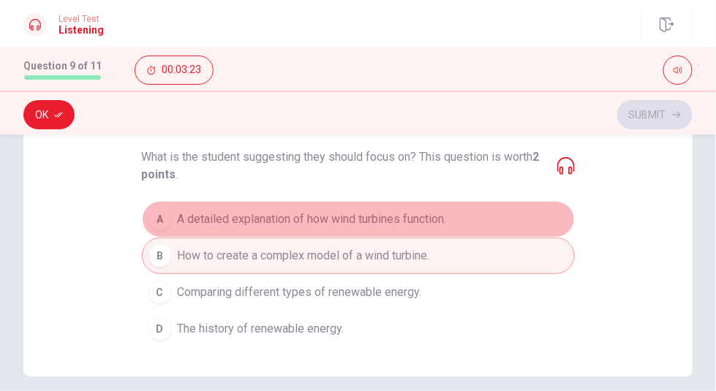
click at [341, 227] on button "A A detailed explanation of how wind turbines function." at bounding box center [358, 219] width 433 height 37
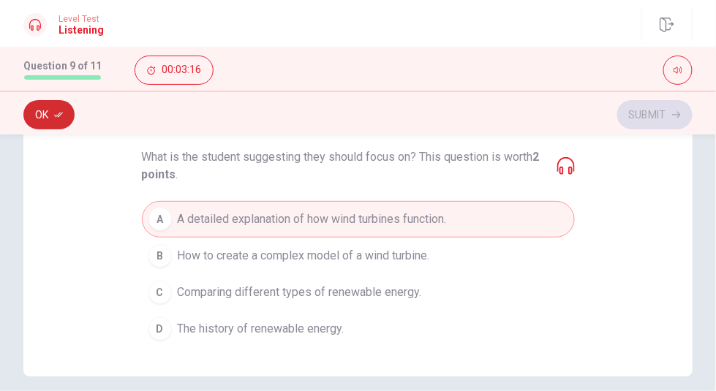
click at [50, 108] on button "Ok" at bounding box center [48, 114] width 51 height 29
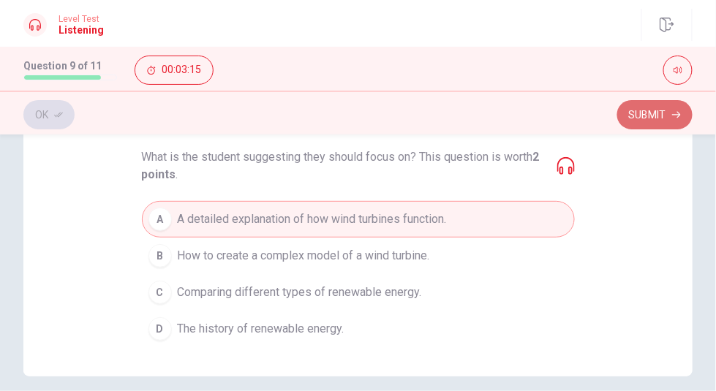
click at [659, 118] on button "Submit" at bounding box center [654, 114] width 75 height 29
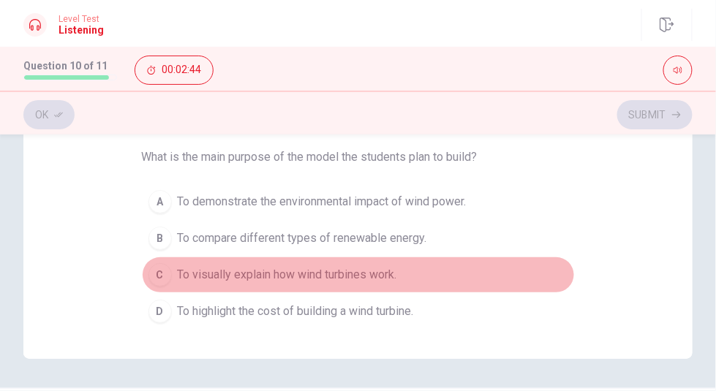
click at [247, 272] on span "To visually explain how wind turbines work." at bounding box center [287, 275] width 219 height 18
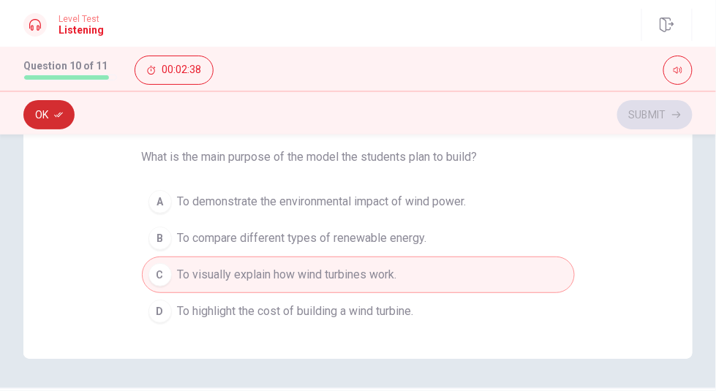
click at [43, 113] on button "Ok" at bounding box center [48, 114] width 51 height 29
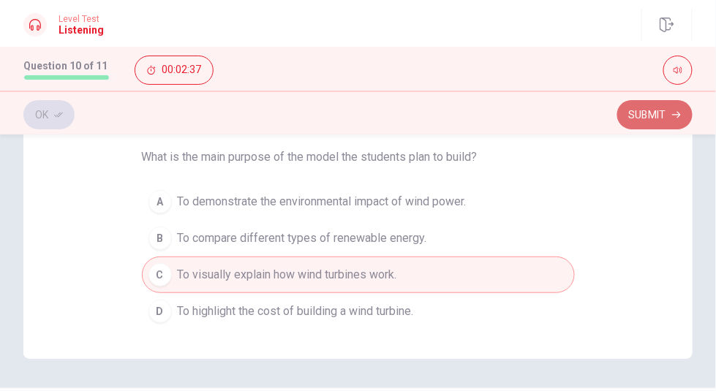
click at [659, 117] on button "Submit" at bounding box center [654, 114] width 75 height 29
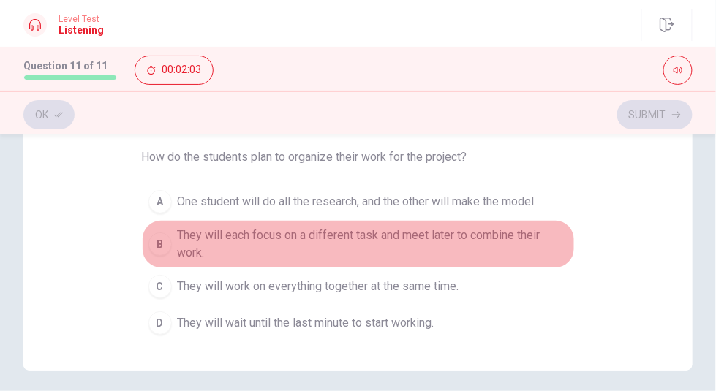
click at [339, 236] on span "They will each focus on a different task and meet later to combine their work." at bounding box center [373, 244] width 390 height 35
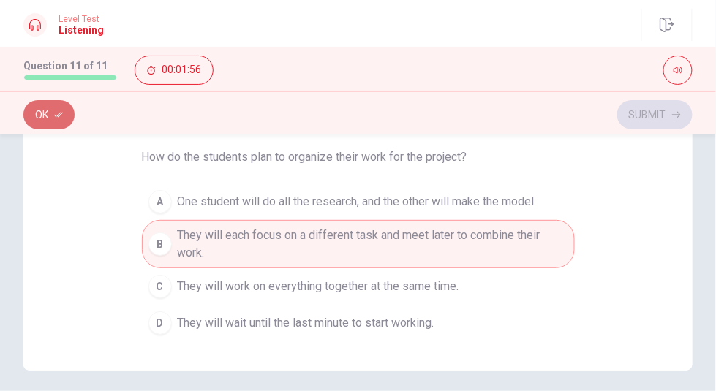
click at [69, 118] on button "Ok" at bounding box center [48, 114] width 51 height 29
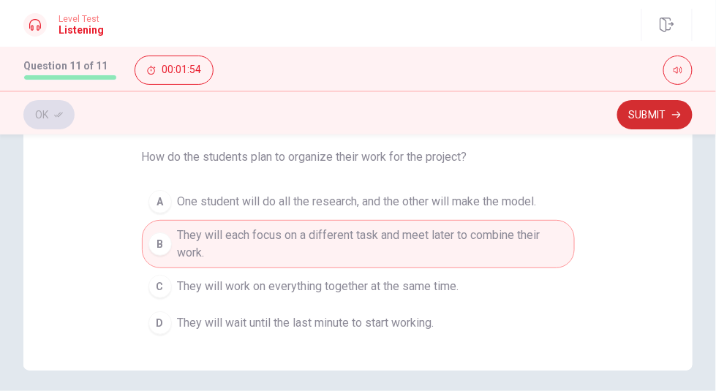
click at [678, 109] on button "Submit" at bounding box center [654, 114] width 75 height 29
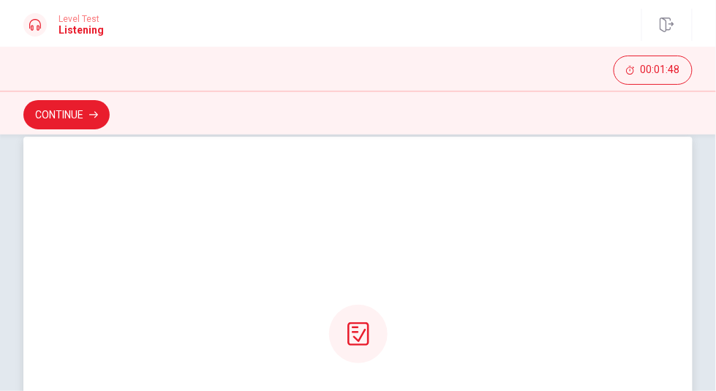
scroll to position [21, 0]
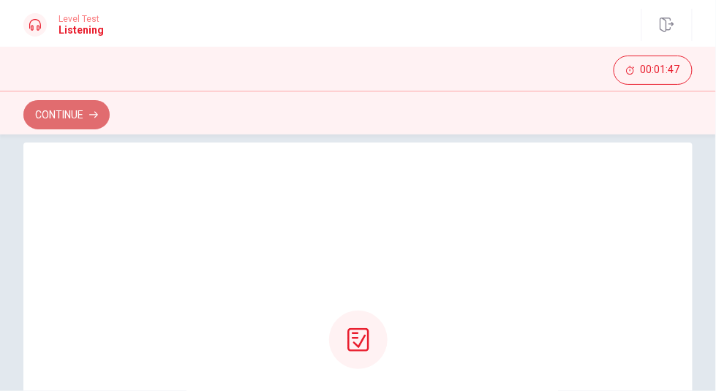
click at [54, 123] on button "Continue" at bounding box center [66, 114] width 86 height 29
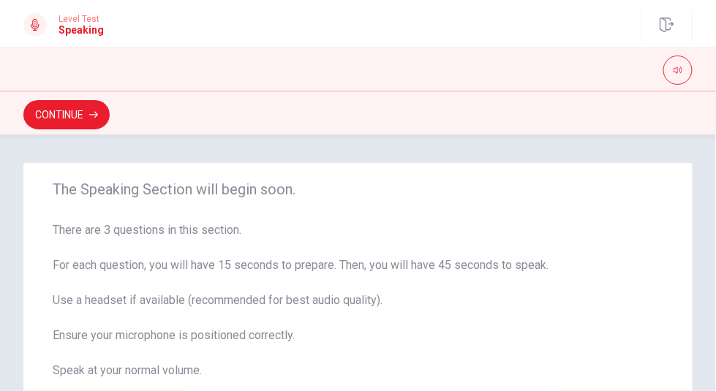
scroll to position [0, 0]
click at [94, 108] on button "Continue" at bounding box center [66, 114] width 86 height 29
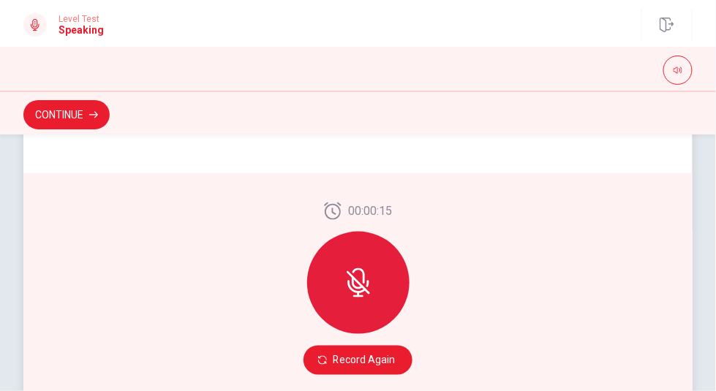
scroll to position [398, 0]
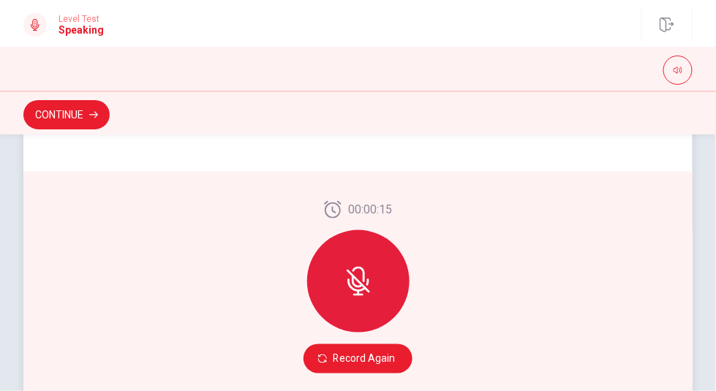
click at [353, 294] on icon at bounding box center [358, 295] width 10 height 2
click at [348, 355] on button "Record Again" at bounding box center [357, 358] width 109 height 29
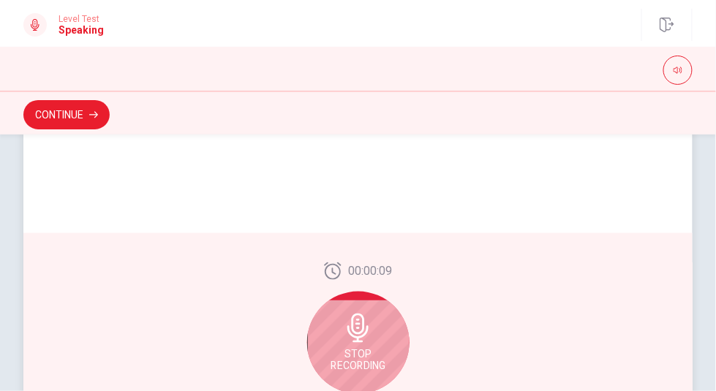
scroll to position [451, 0]
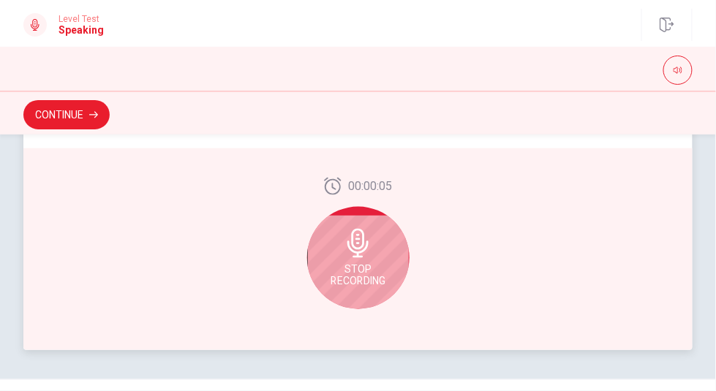
click at [356, 258] on div "Stop Recording" at bounding box center [358, 258] width 102 height 102
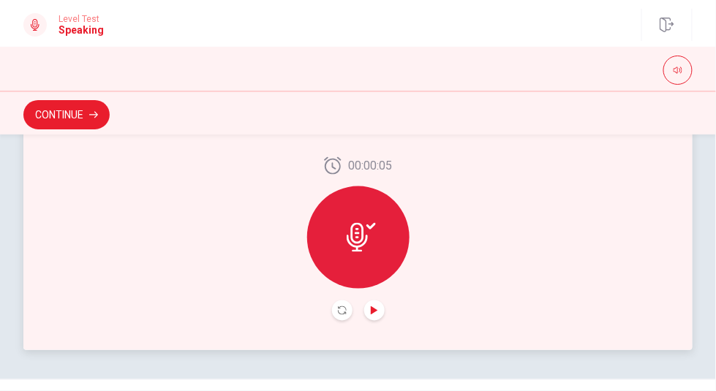
click at [371, 312] on icon "Play Audio" at bounding box center [374, 310] width 7 height 9
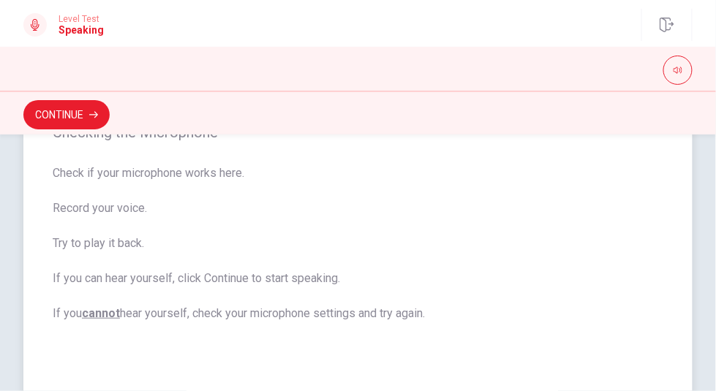
scroll to position [0, 0]
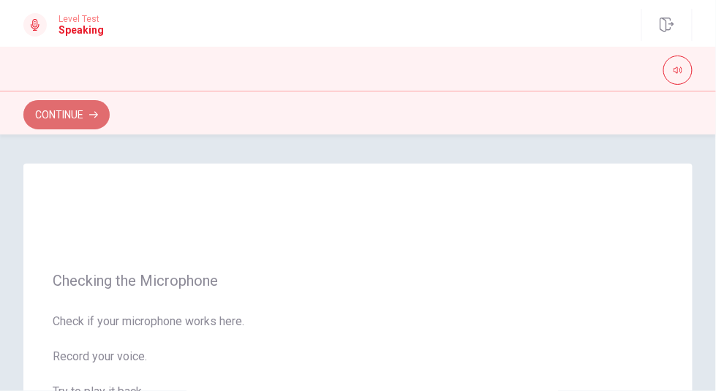
click at [77, 117] on button "Continue" at bounding box center [66, 114] width 86 height 29
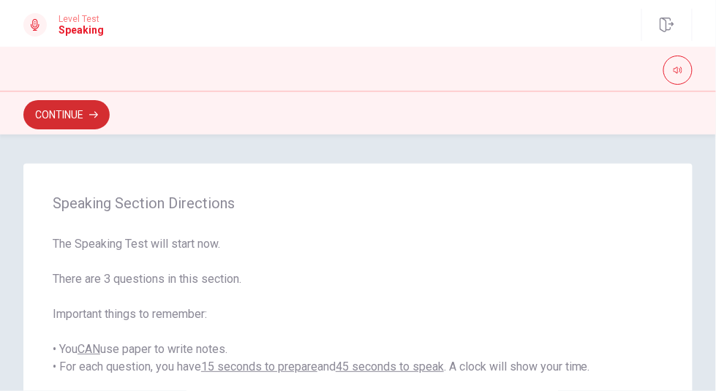
click at [89, 113] on button "Continue" at bounding box center [66, 114] width 86 height 29
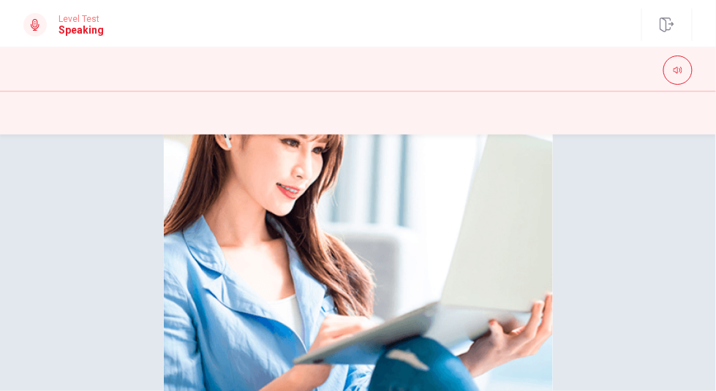
scroll to position [220, 0]
click at [535, 304] on img at bounding box center [358, 217] width 389 height 372
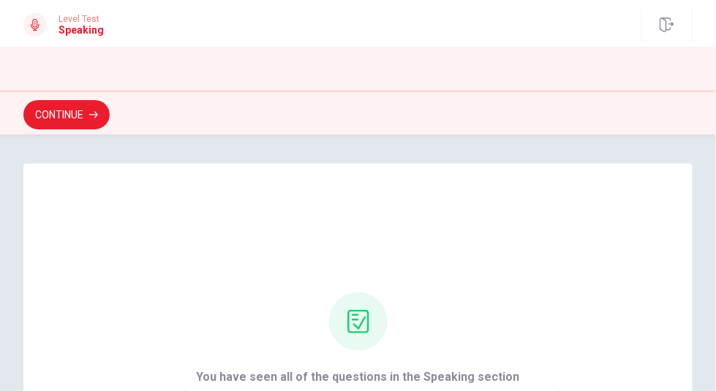
scroll to position [222, 0]
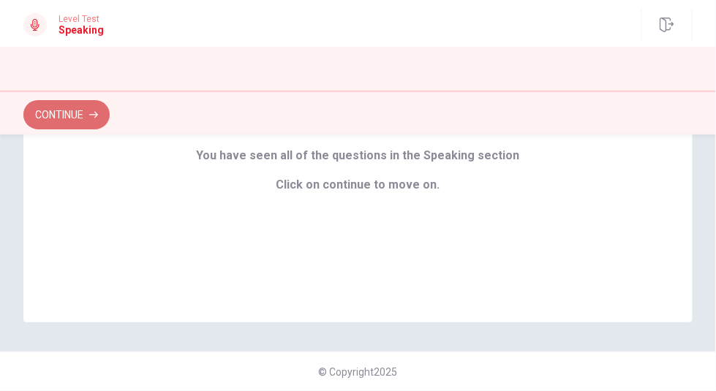
click at [99, 122] on button "Continue" at bounding box center [66, 114] width 86 height 29
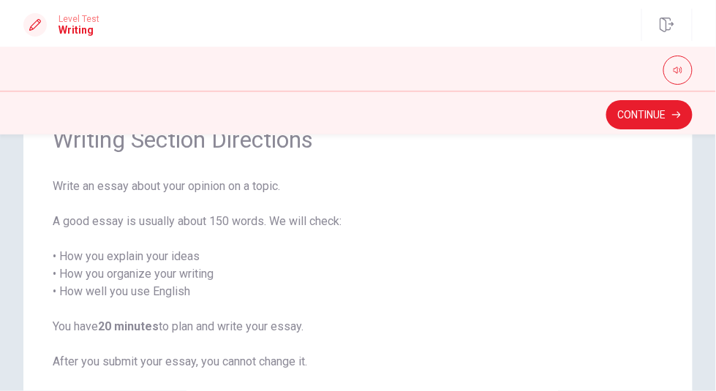
scroll to position [169, 0]
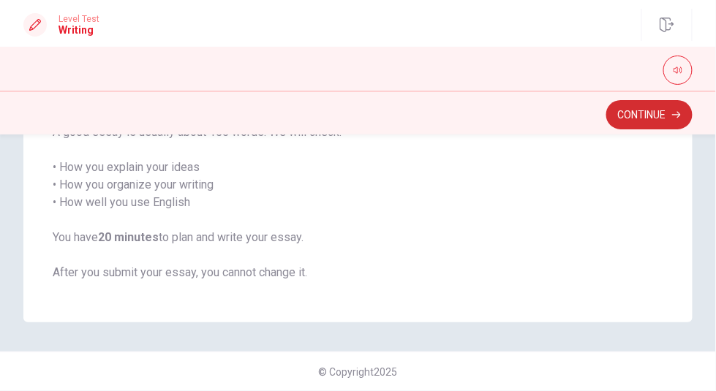
click at [625, 121] on button "Continue" at bounding box center [649, 114] width 86 height 29
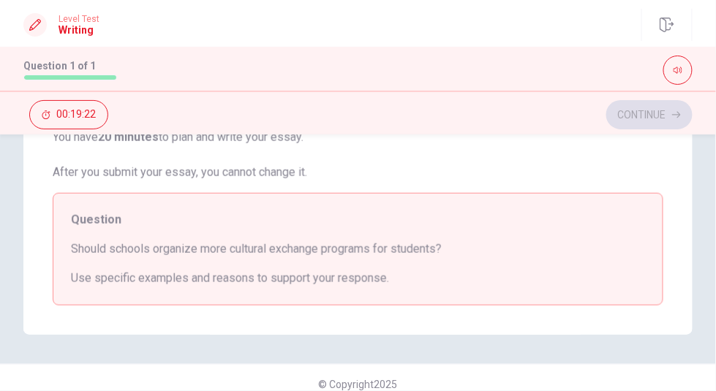
scroll to position [309, 0]
click at [669, 121] on div "Continue 00:19:01" at bounding box center [357, 115] width 669 height 28
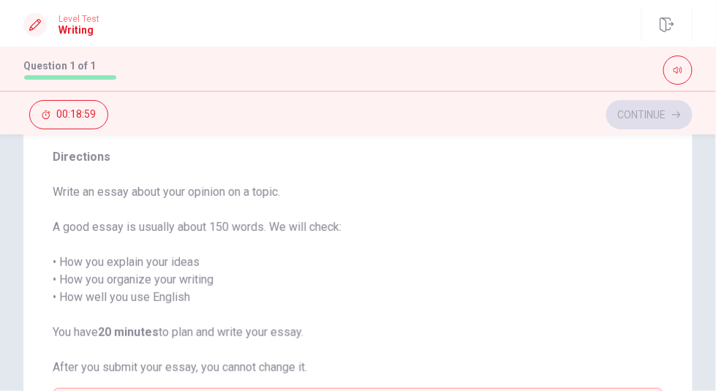
scroll to position [0, 0]
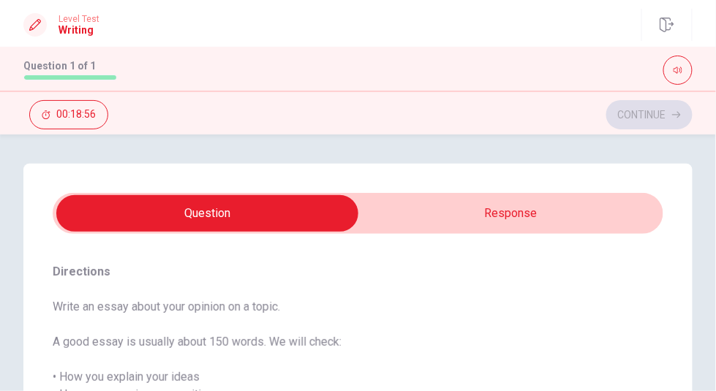
click at [478, 212] on input "checkbox" at bounding box center [208, 213] width 916 height 37
click at [244, 208] on input "checkbox" at bounding box center [208, 213] width 916 height 37
checkbox input "true"
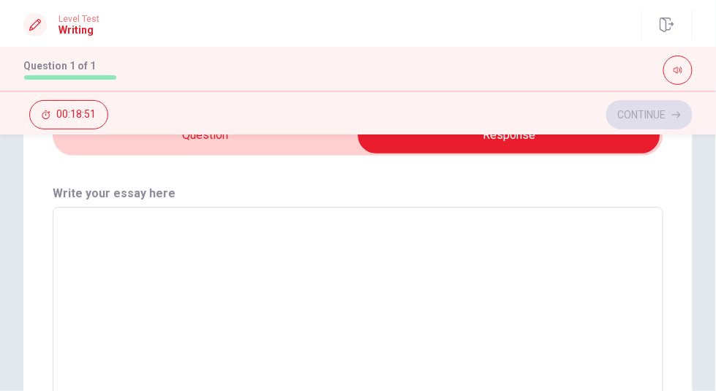
scroll to position [77, 0]
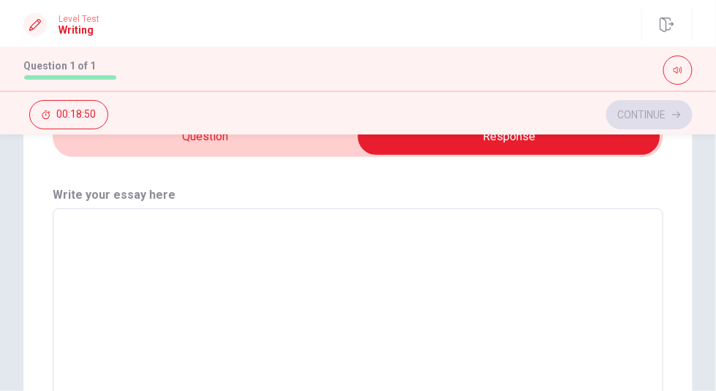
click at [475, 256] on textarea at bounding box center [358, 318] width 590 height 195
type textarea "S"
type textarea "x"
type textarea "Sg"
type textarea "x"
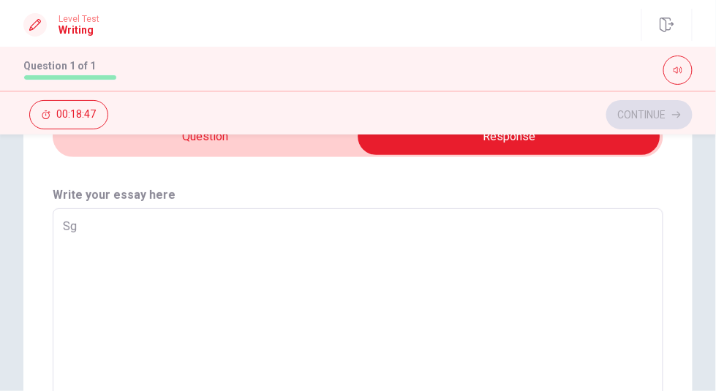
type textarea "S"
type textarea "x"
type textarea "Sh"
type textarea "x"
type textarea "Sho"
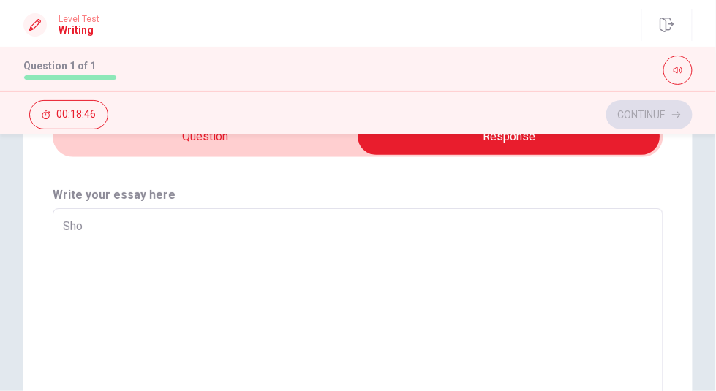
type textarea "x"
type textarea "Shou"
type textarea "x"
type textarea "Shoul"
type textarea "x"
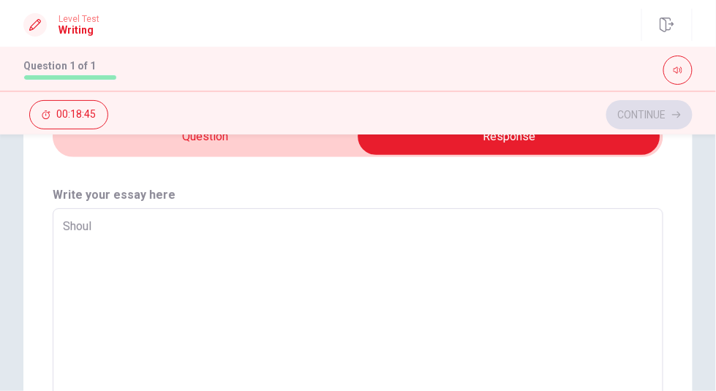
type textarea "Should"
type textarea "x"
type textarea "Should"
type textarea "x"
type textarea "Should S"
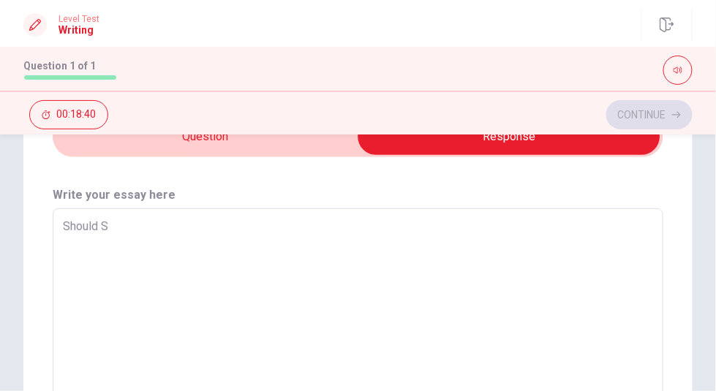
type textarea "x"
type textarea "Should Sc"
type textarea "x"
type textarea "Should Sch"
type textarea "x"
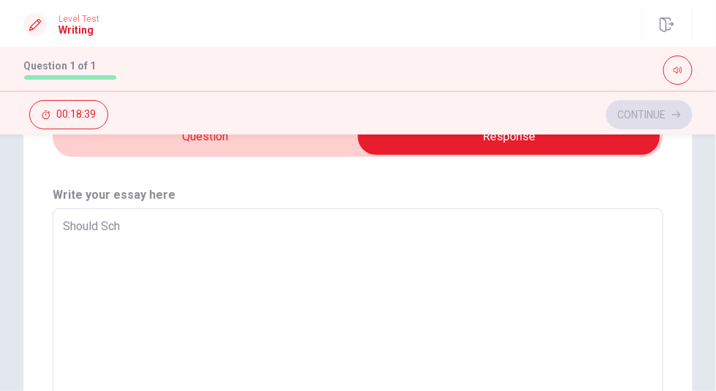
type textarea "Should Scho"
type textarea "x"
type textarea "Should Schoo"
type textarea "x"
type textarea "Should School"
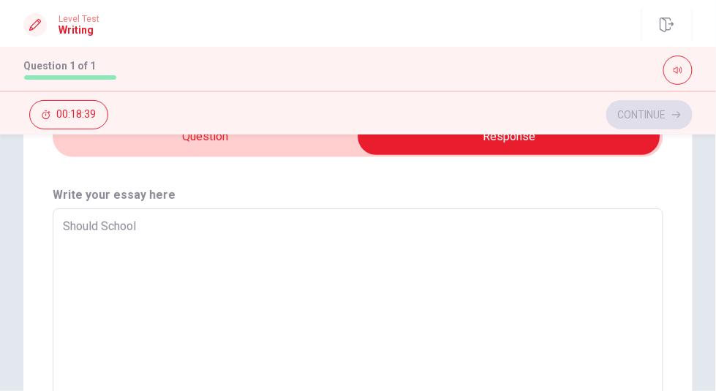
type textarea "x"
type textarea "Should Schoold"
type textarea "x"
type textarea "Should Schoold"
type textarea "x"
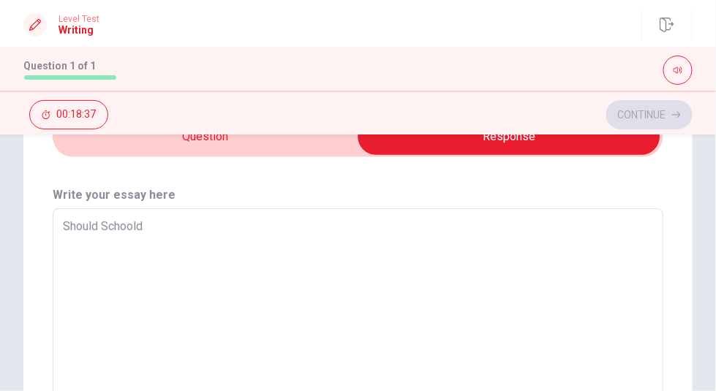
type textarea "Should Schoold"
type textarea "x"
type textarea "Should School"
type textarea "x"
type textarea "Should Schools"
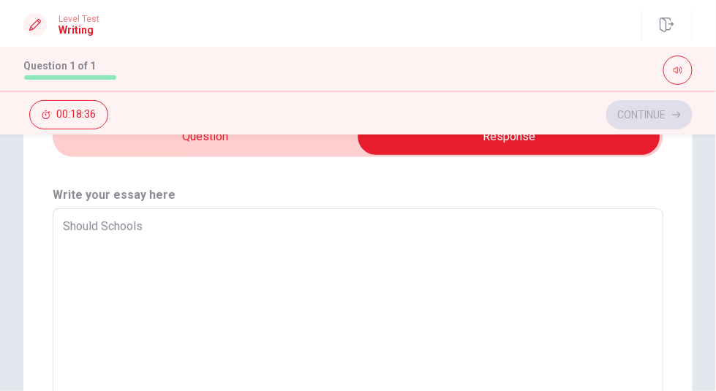
type textarea "x"
type textarea "Should Schools"
type textarea "x"
type textarea "Should Schools O"
type textarea "x"
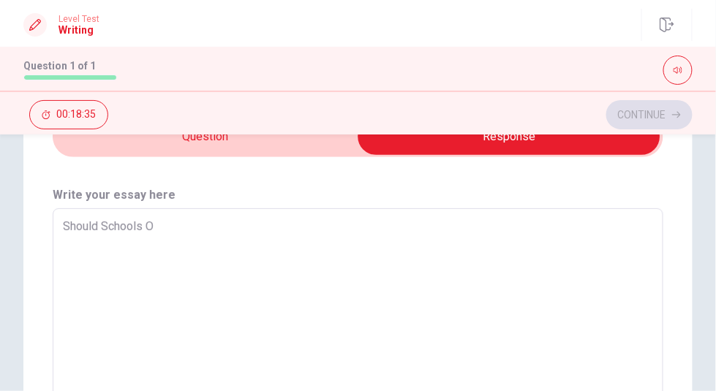
type textarea "Should Schools Or"
type textarea "x"
type textarea "Should Schools Org"
type textarea "x"
type textarea "Should Schools Orga"
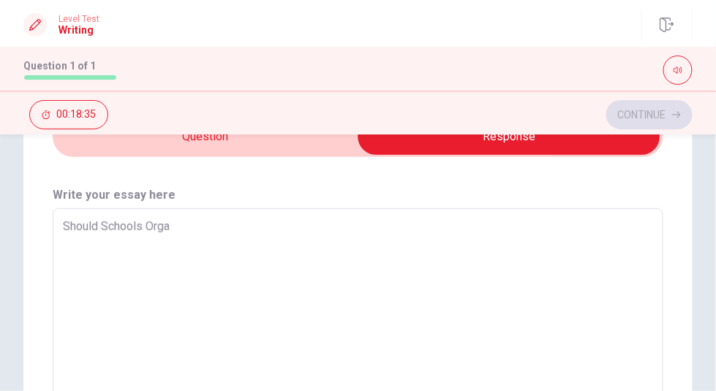
type textarea "x"
type textarea "Should Schools Organ"
type textarea "x"
type textarea "Should Schools Organi"
type textarea "x"
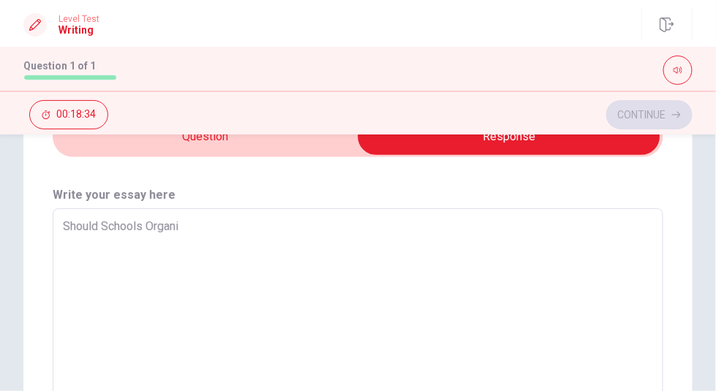
type textarea "Should Schools Organiz"
type textarea "x"
type textarea "Should Schools Organize"
type textarea "x"
type textarea "Should Schools Organize"
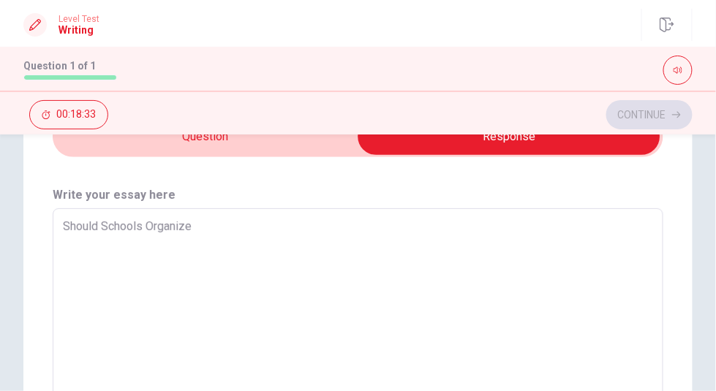
type textarea "x"
type textarea "Should Schools Organize m"
type textarea "x"
type textarea "Should Schools Organize mo"
type textarea "x"
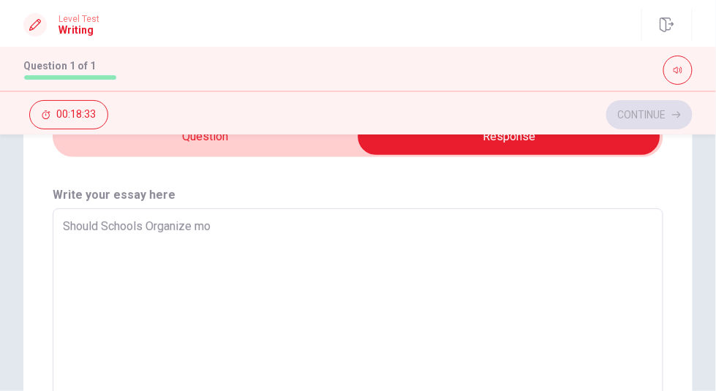
type textarea "Should Schools Organize mor"
type textarea "x"
type textarea "Should Schools Organize more"
type textarea "x"
type textarea "Should Schools Organize more"
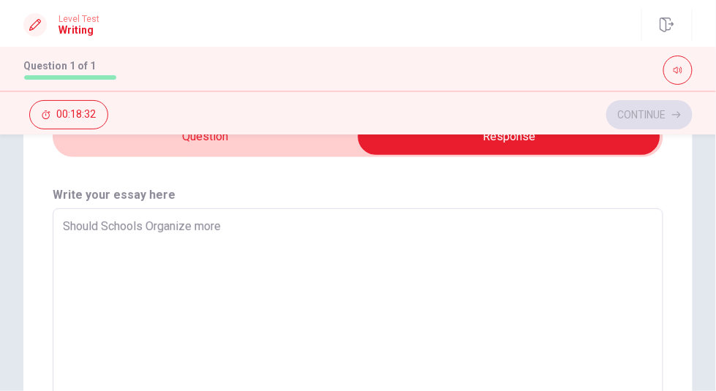
type textarea "x"
type textarea "Should Schools Organize more c"
type textarea "x"
type textarea "Should Schools Organize more cu"
type textarea "x"
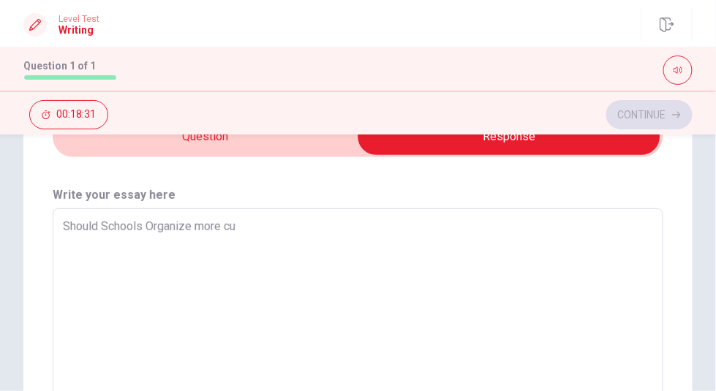
type textarea "Should Schools Organize more cul"
type textarea "x"
type textarea "Should Schools Organize more cult"
type textarea "x"
type textarea "Should Schools Organize more cultu"
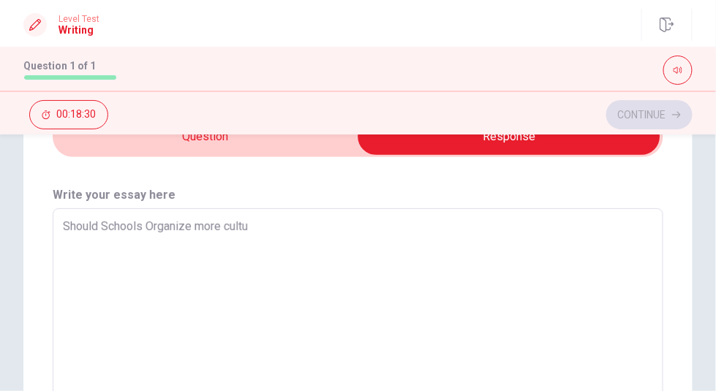
type textarea "x"
type textarea "Should Schools Organize more cultur"
type textarea "x"
type textarea "Should Schools Organize more cultura"
type textarea "x"
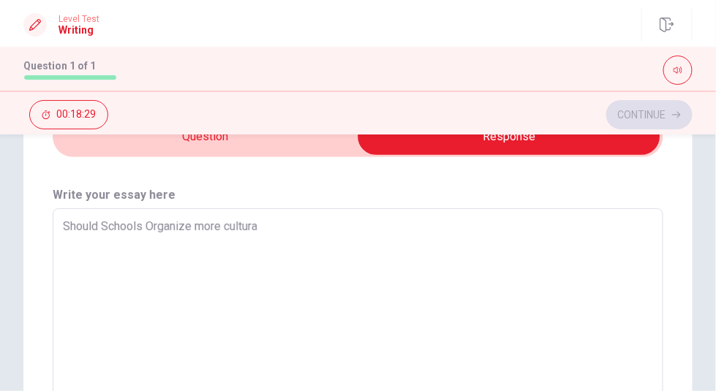
type textarea "Should Schools Organize more cultural"
type textarea "x"
type textarea "Should Schools Organize more cultural"
type textarea "x"
type textarea "Should Schools Organize more cultural e"
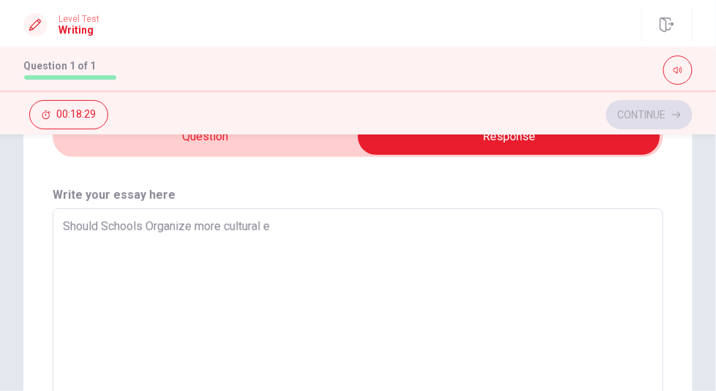
type textarea "x"
type textarea "Should Schools Organize more cultural ex"
type textarea "x"
type textarea "Should Schools Organize more cultural exc"
type textarea "x"
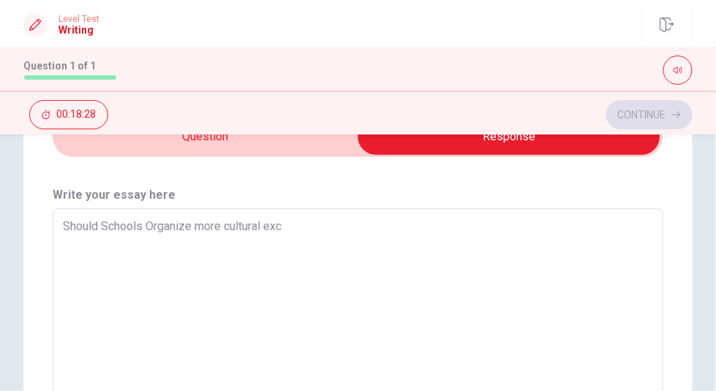
type textarea "Should Schools Organize more cultural exch"
type textarea "x"
type textarea "Should Schools Organize more cultural excha"
type textarea "x"
type textarea "Should Schools Organize more cultural exchan"
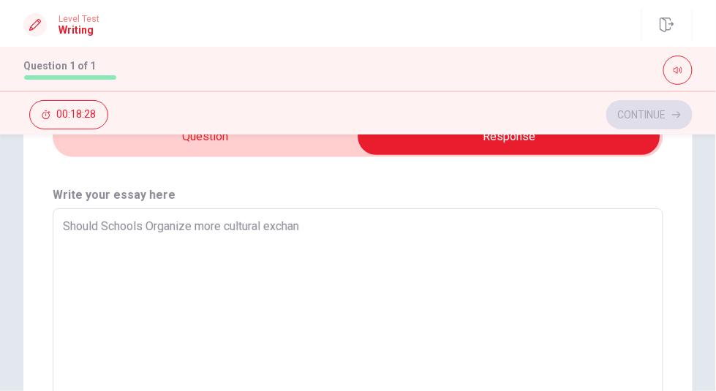
type textarea "x"
type textarea "Should Schools Organize more cultural exchang"
type textarea "x"
type textarea "Should Schools Organize more cultural exchange"
type textarea "x"
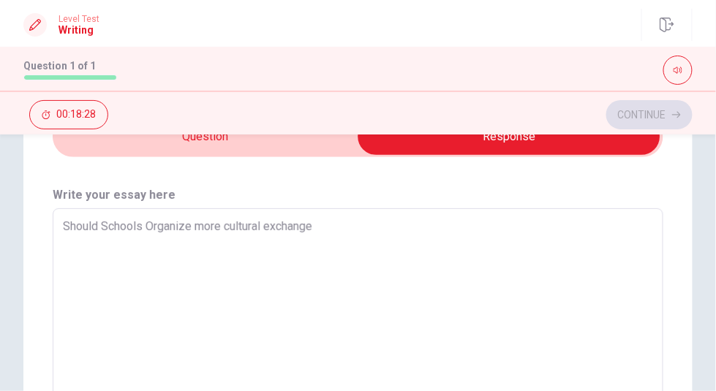
type textarea "Should Schools Organize more cultural exchanges"
type textarea "x"
type textarea "Should Schools Organize more cultural exchanges"
type textarea "x"
type textarea "Should Schools Organize more cultural exchanges p"
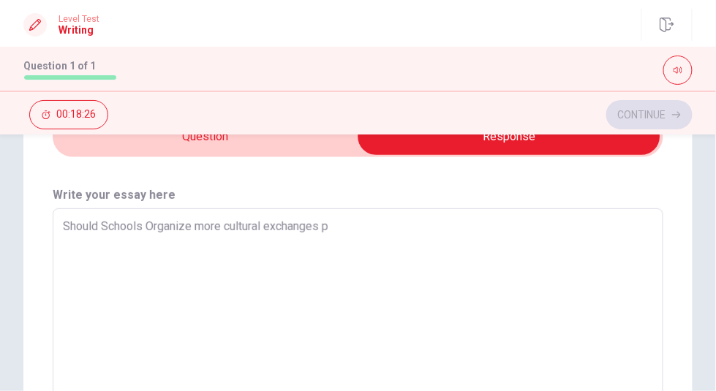
type textarea "x"
type textarea "Should Schools Organize more cultural exchanges pr"
type textarea "x"
type textarea "Should Schools Organize more cultural exchanges pro"
type textarea "x"
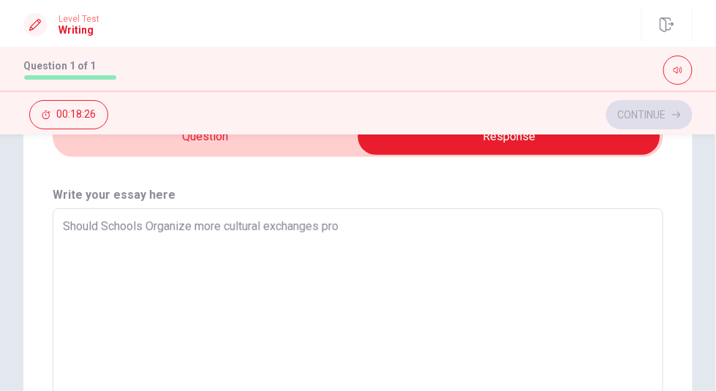
type textarea "Should Schools Organize more cultural exchanges prog"
type textarea "x"
type textarea "Should Schools Organize more cultural exchanges progr"
type textarea "x"
type textarea "Should Schools Organize more cultural exchanges progrm"
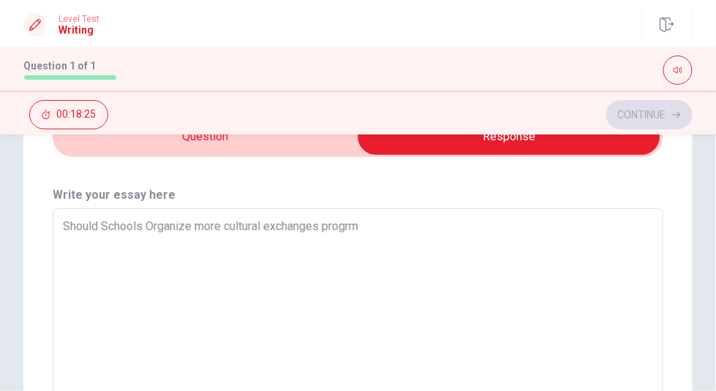
type textarea "x"
type textarea "Should Schools Organize more cultural exchanges progrms"
type textarea "x"
type textarea "Should Schools Organize more cultural exchanges progrm"
type textarea "x"
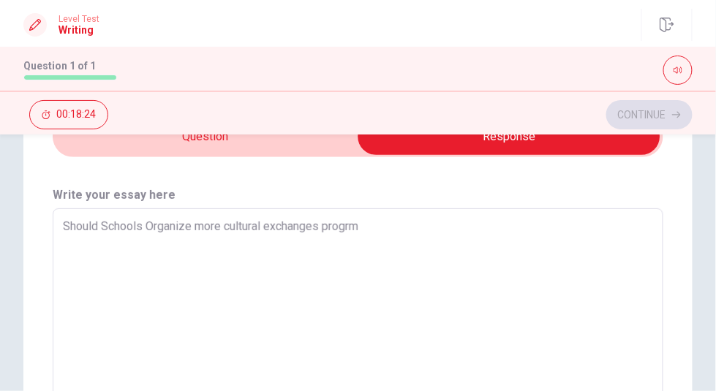
type textarea "Should Schools Organize more cultural exchanges progr"
type textarea "x"
type textarea "Should Schools Organize more cultural exchanges progra"
type textarea "x"
type textarea "Should Schools Organize more cultural exchanges progr"
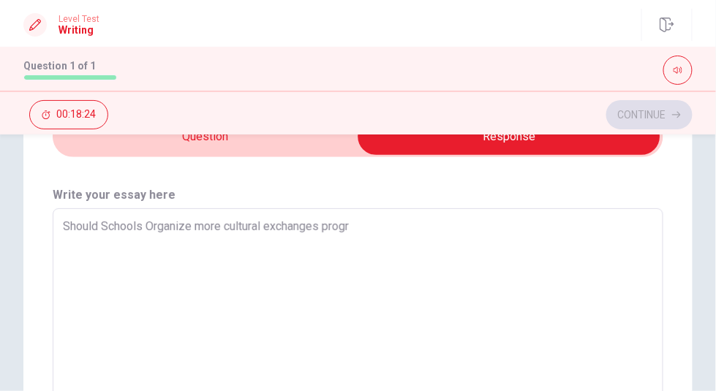
type textarea "x"
type textarea "Should Schools Organize more cultural exchanges progra"
type textarea "x"
type textarea "Should Schools Organize more cultural exchanges program"
type textarea "x"
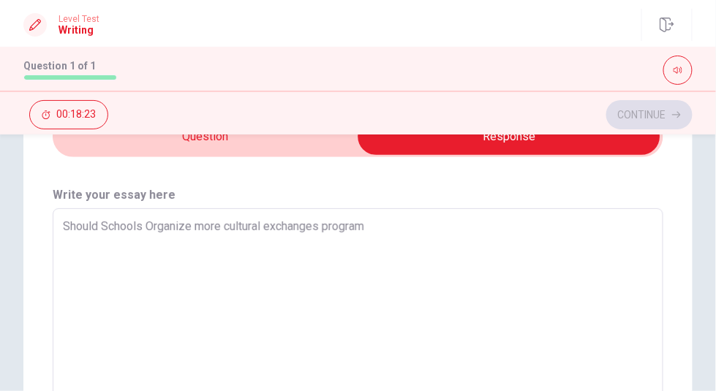
type textarea "Should Schools Organize more cultural exchanges programs"
type textarea "x"
type textarea "Should Schools Organize more cultural exchanges programs?"
type textarea "x"
type textarea "Should Schools Organize more cultural exchanges programs?"
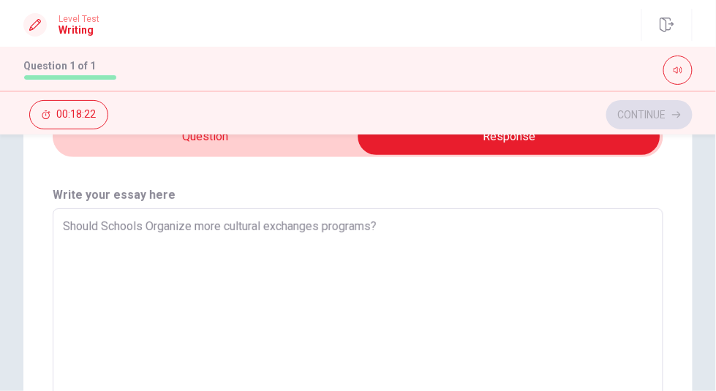
type textarea "x"
type textarea "Should Schools Organize more cultural exchanges programs?"
type textarea "x"
type textarea "Should Schools Organize more cultural exchanges programs?"
type textarea "x"
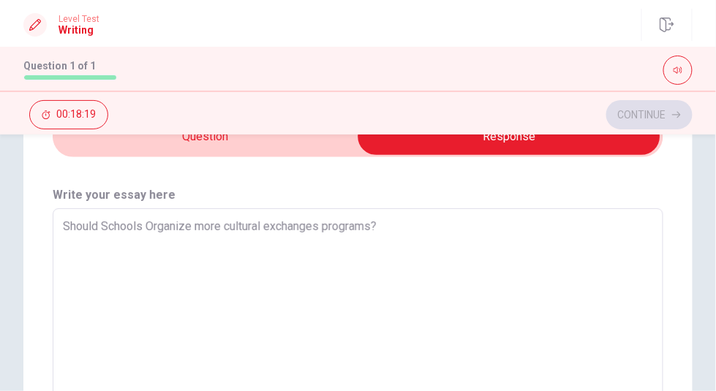
type textarea "Should Schools Organize more cultural exchanges programs? I"
type textarea "x"
type textarea "Should Schools Organize more cultural exchanges programs? In"
type textarea "x"
type textarea "Should Schools Organize more cultural exchanges programs? In"
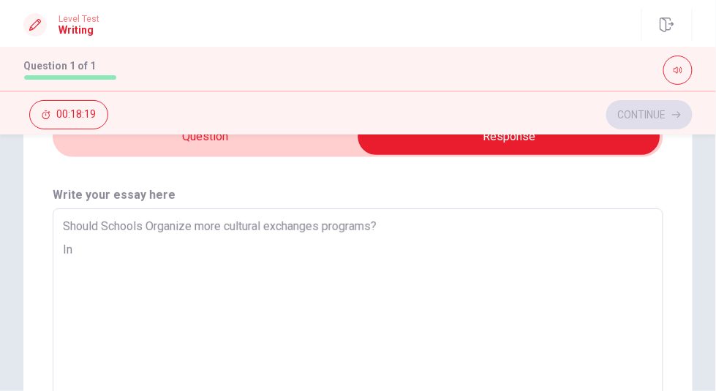
type textarea "x"
type textarea "Should Schools Organize more cultural exchanges programs? In m"
type textarea "x"
type textarea "Should Schools Organize more cultural exchanges programs? In my"
type textarea "x"
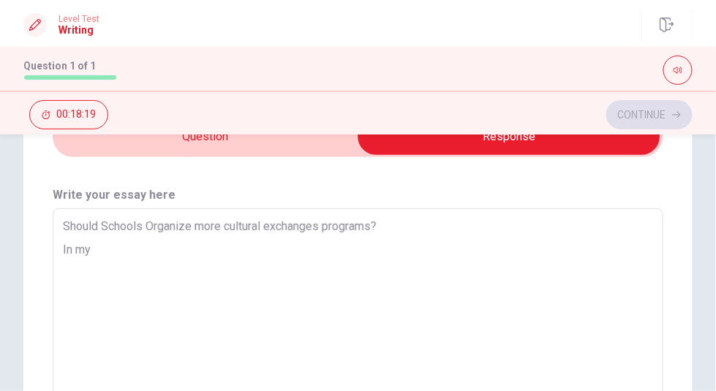
type textarea "Should Schools Organize more cultural exchanges programs? In my"
type textarea "x"
type textarea "Should Schools Organize more cultural exchanges programs? In my o"
type textarea "x"
type textarea "Should Schools Organize more cultural exchanges programs? In my op"
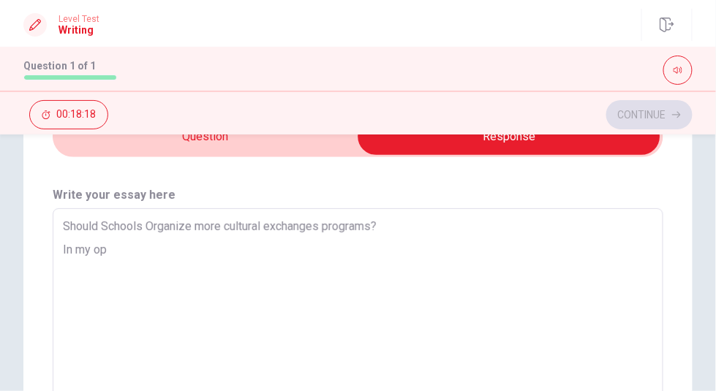
type textarea "x"
type textarea "Should Schools Organize more cultural exchanges programs? In my opi"
type textarea "x"
type textarea "Should Schools Organize more cultural exchanges programs? In my opin"
type textarea "x"
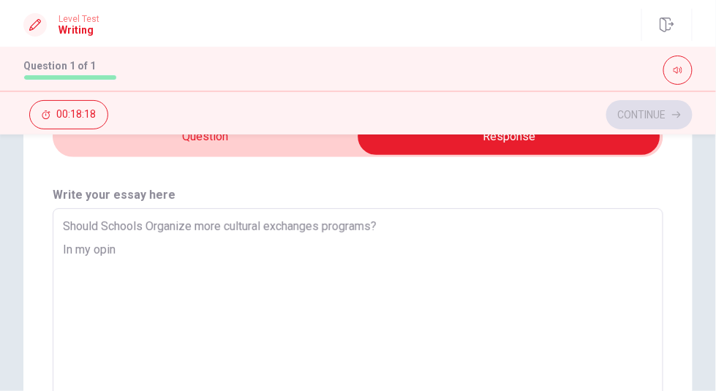
type textarea "Should Schools Organize more cultural exchanges programs? In my opini"
type textarea "x"
type textarea "Should Schools Organize more cultural exchanges programs? In my opinio"
type textarea "x"
type textarea "Should Schools Organize more cultural exchanges programs? In my opinion"
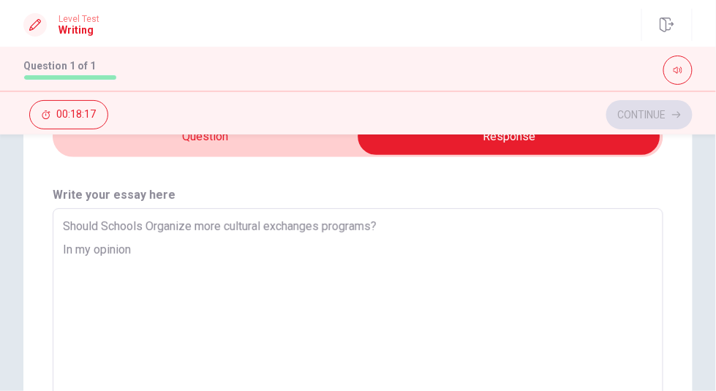
type textarea "x"
type textarea "Should Schools Organize more cultural exchanges programs? In my opinion"
type textarea "x"
type textarea "Should Schools Organize more cultural exchanges programs? In my opinion s"
type textarea "x"
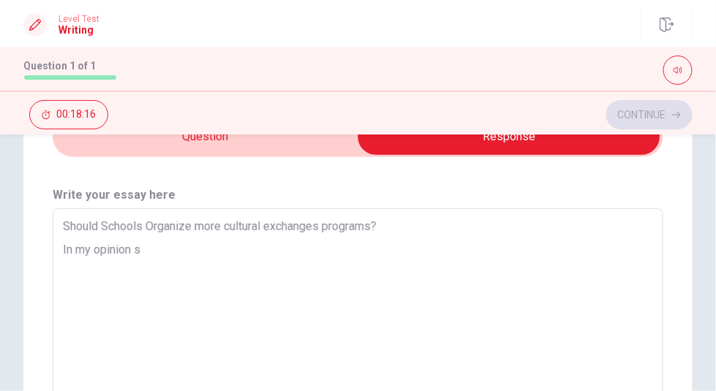
type textarea "Should Schools Organize more cultural exchanges programs? In my opinion sc"
type textarea "x"
type textarea "Should Schools Organize more cultural exchanges programs? In my opinion sch"
type textarea "x"
type textarea "Should Schools Organize more cultural exchanges programs? In my opinion scho"
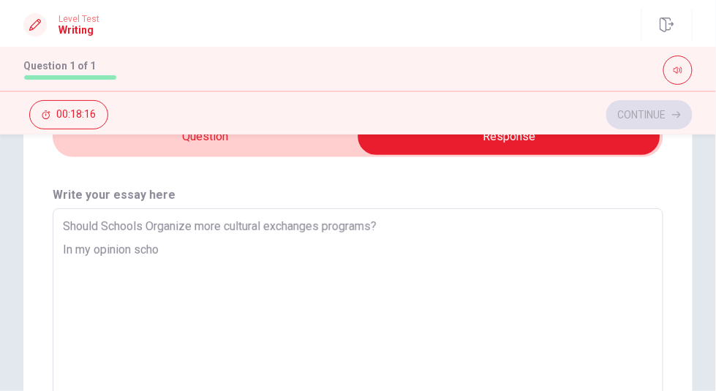
type textarea "x"
type textarea "Should Schools Organize more cultural exchanges programs? In my opinion schoo"
type textarea "x"
type textarea "Should Schools Organize more cultural exchanges programs? In my opinion school"
type textarea "x"
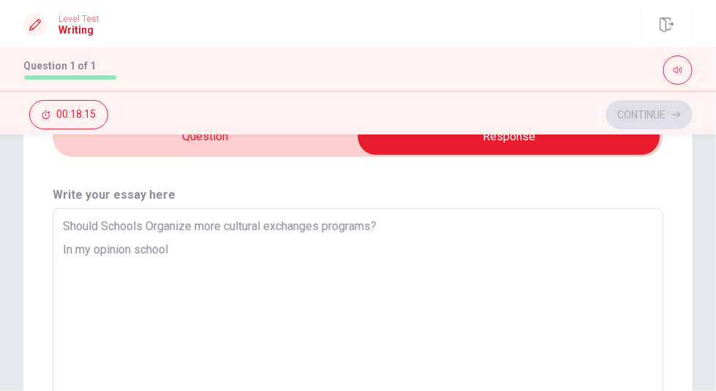
type textarea "Should Schools Organize more cultural exchanges programs? In my opinion schoo"
type textarea "x"
type textarea "Should Schools Organize more cultural exchanges programs? In my opinion scho"
type textarea "x"
type textarea "Should Schools Organize more cultural exchanges programs? In my opinion sch"
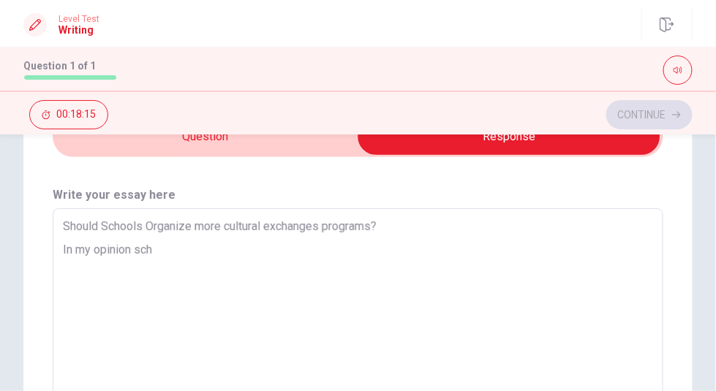
type textarea "x"
type textarea "Should Schools Organize more cultural exchanges programs? In my opinion sc"
type textarea "x"
type textarea "Should Schools Organize more cultural exchanges programs? In my opinion s"
type textarea "x"
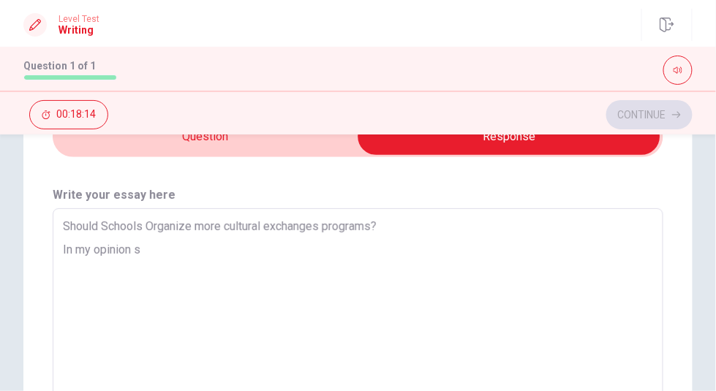
type textarea "Should Schools Organize more cultural exchanges programs? In my opinion"
type textarea "x"
type textarea "Should Schools Organize more cultural exchanges programs? In my opinion"
type textarea "x"
type textarea "Should Schools Organize more cultural exchanges programs? In my opinion,"
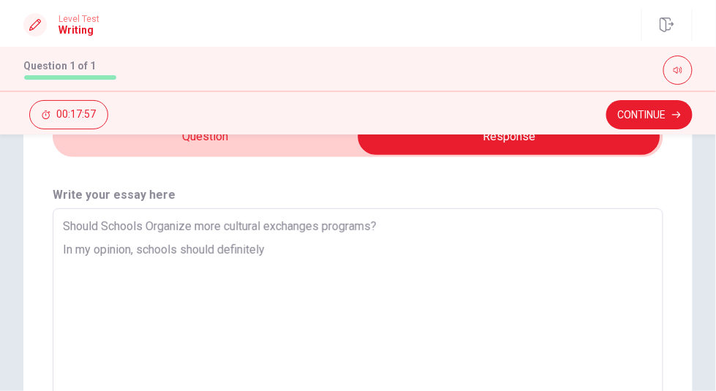
click at [323, 272] on textarea "Should Schools Organize more cultural exchanges programs? In my opinion, school…" at bounding box center [358, 318] width 590 height 195
click at [315, 294] on textarea "Should Schools Organize more cultural exchanges programs? In my opinion, school…" at bounding box center [358, 318] width 590 height 195
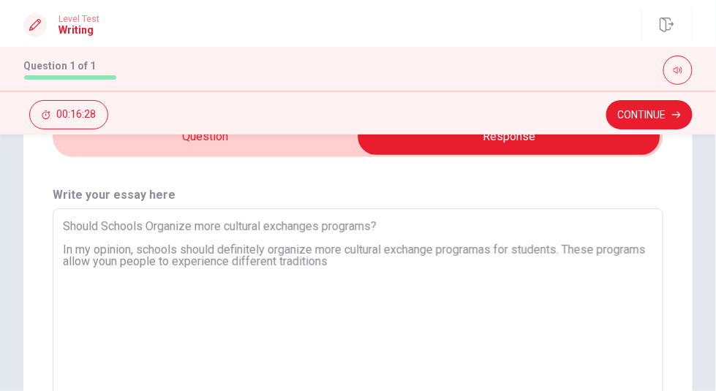
click at [298, 253] on textarea "Should Schools Organize more cultural exchanges programs? In my opinion, school…" at bounding box center [358, 318] width 590 height 195
click at [170, 262] on textarea "Should Schools Organize more cultural exchanges programs? In my opinion, school…" at bounding box center [358, 318] width 590 height 195
click at [415, 259] on textarea "Should Schools Organize more cultural exchanges programs? In my opinion, school…" at bounding box center [358, 318] width 590 height 195
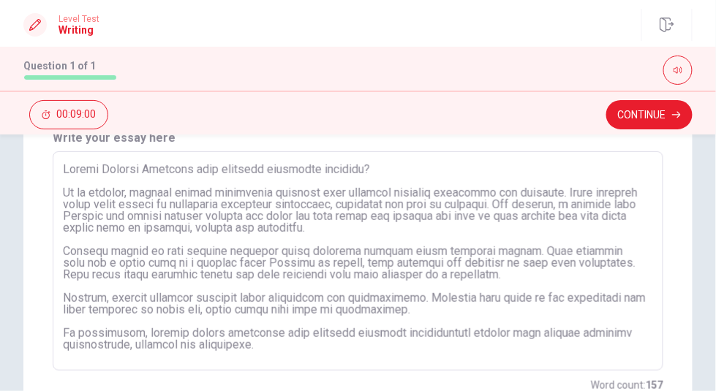
scroll to position [125, 0]
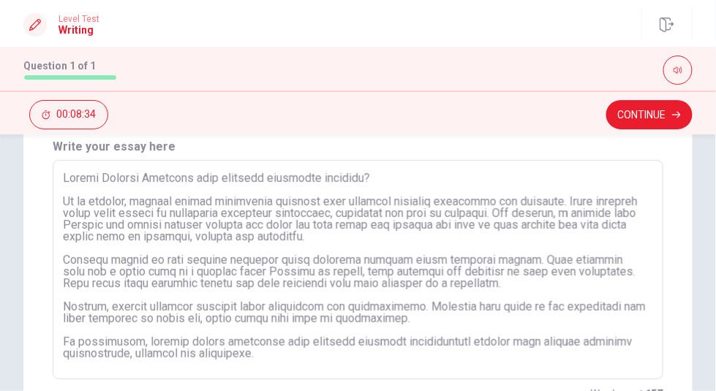
click at [493, 204] on textarea at bounding box center [358, 270] width 590 height 195
click at [667, 108] on button "Continue" at bounding box center [649, 114] width 86 height 29
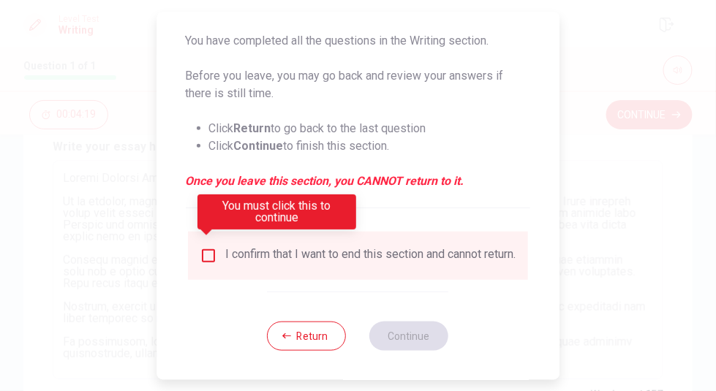
scroll to position [150, 0]
click at [208, 247] on input "You must click this to continue" at bounding box center [209, 255] width 18 height 18
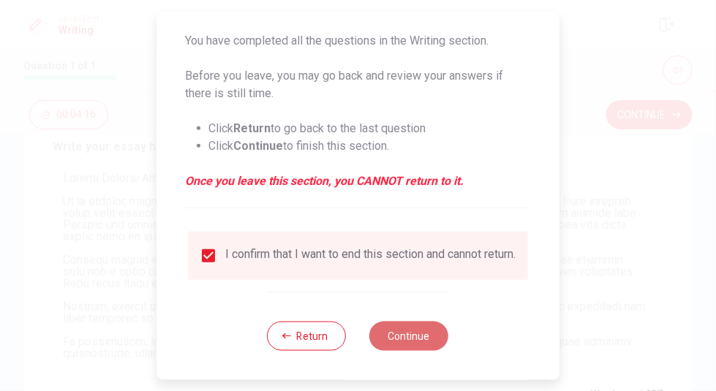
click at [409, 338] on button "Continue" at bounding box center [409, 335] width 79 height 29
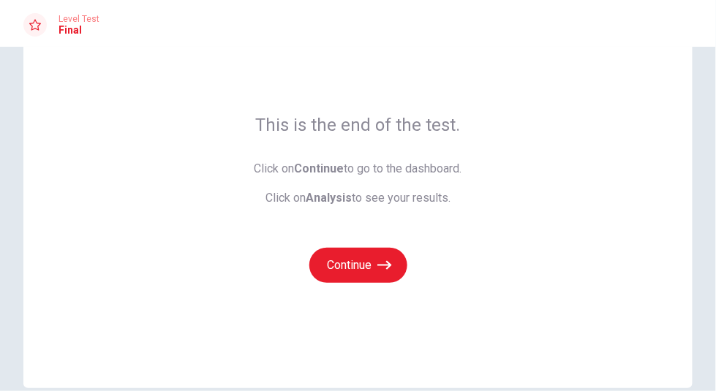
scroll to position [68, 0]
click at [347, 260] on button "Continue" at bounding box center [358, 265] width 98 height 35
